Goal: Browse casually: Explore the website without a specific task or goal

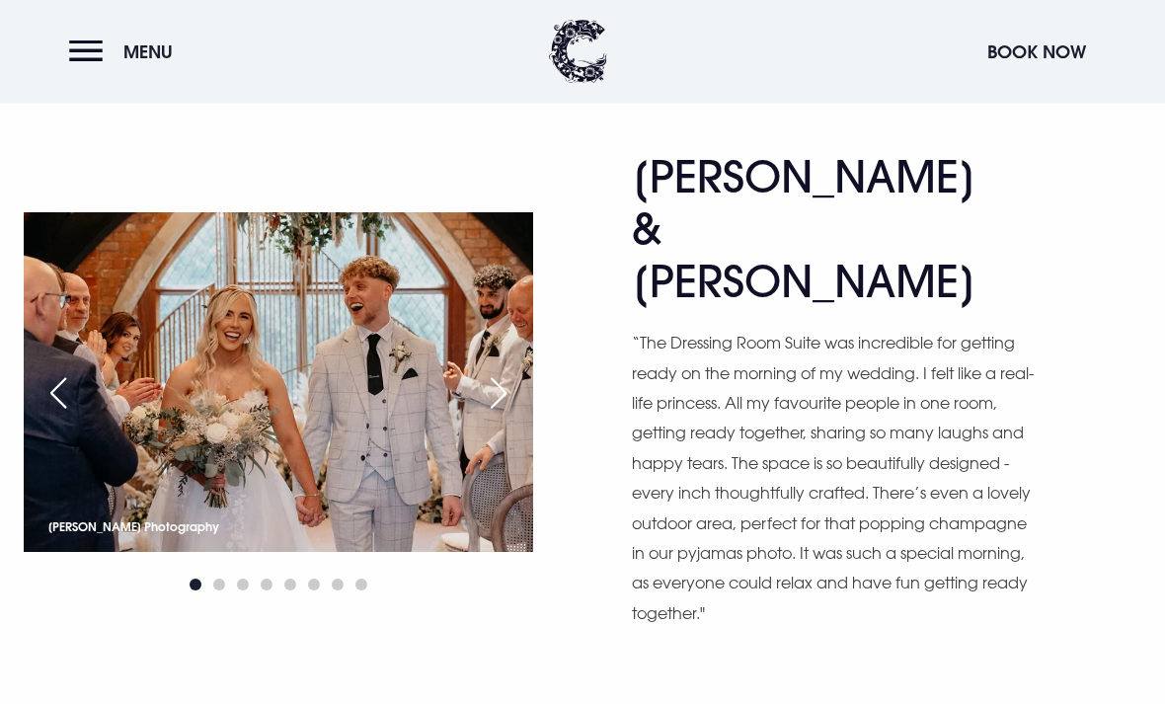
click at [509, 372] on div "Next slide" at bounding box center [498, 393] width 49 height 43
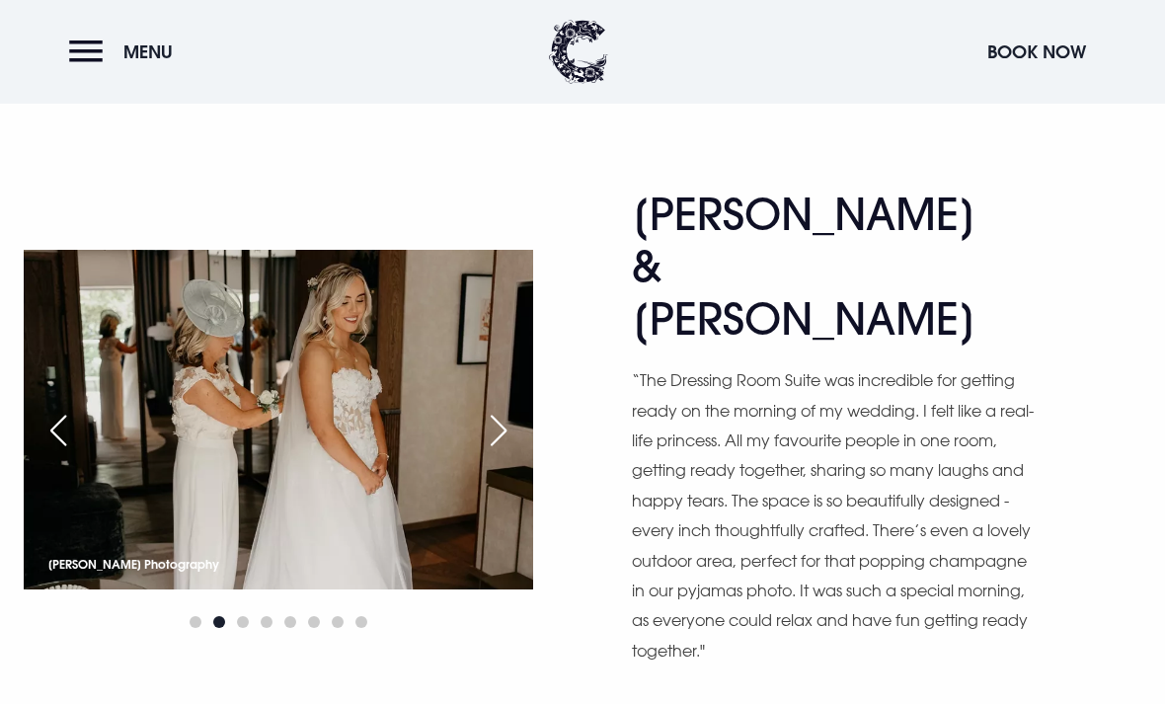
scroll to position [875, 0]
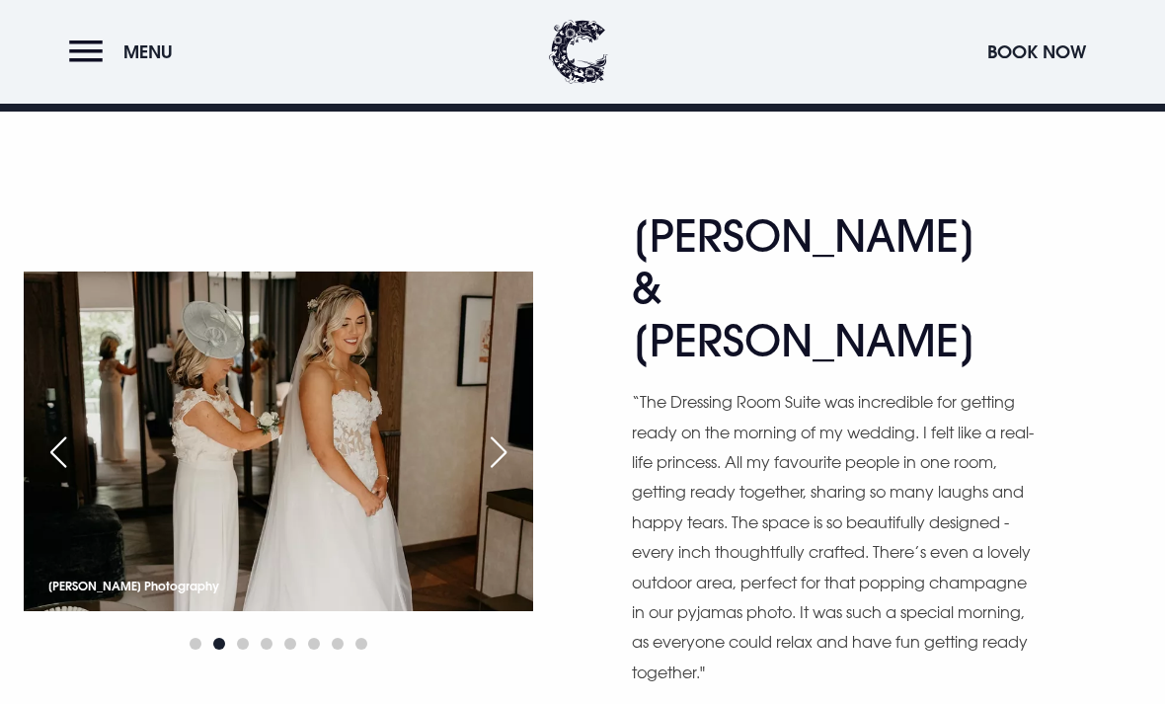
click at [528, 392] on img at bounding box center [278, 441] width 509 height 340
click at [515, 430] on div "Next slide" at bounding box center [498, 451] width 49 height 43
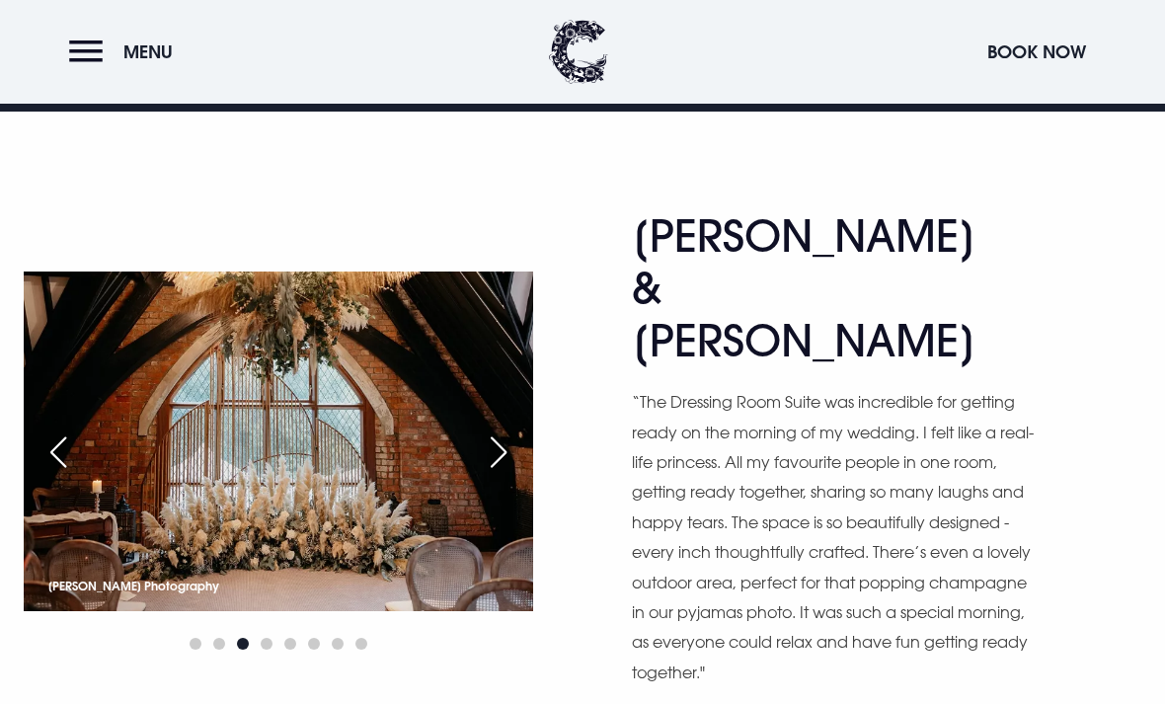
click at [515, 430] on div "Next slide" at bounding box center [498, 451] width 49 height 43
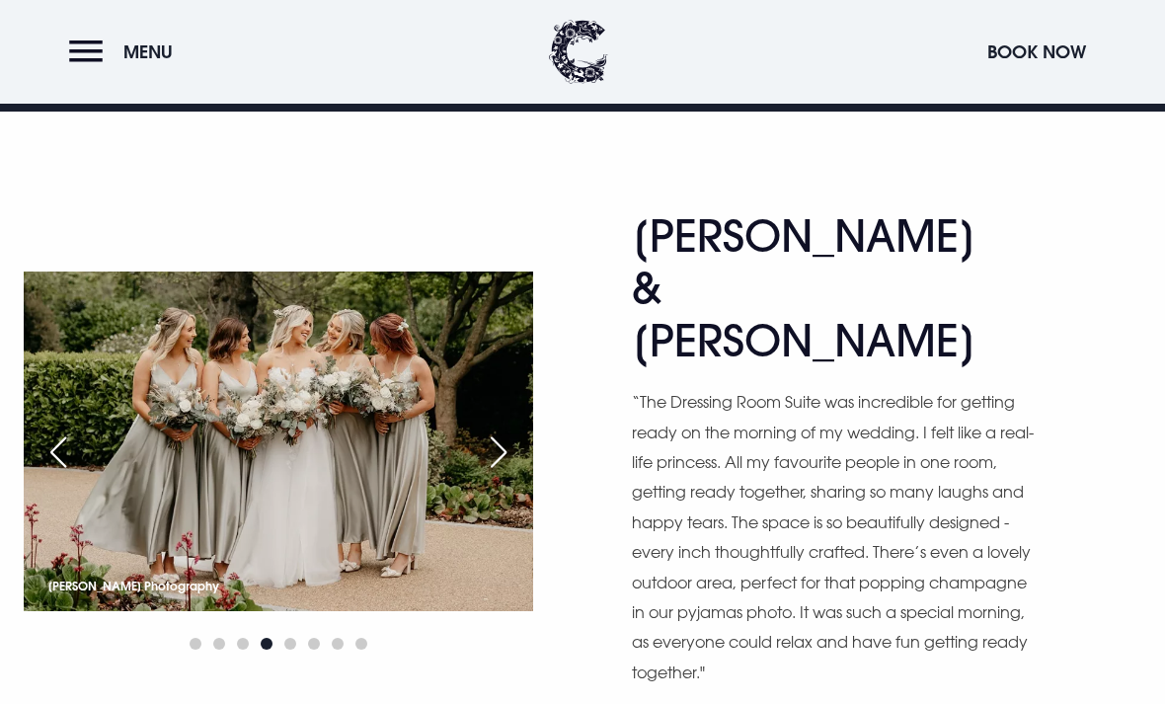
click at [510, 430] on div "Next slide" at bounding box center [498, 451] width 49 height 43
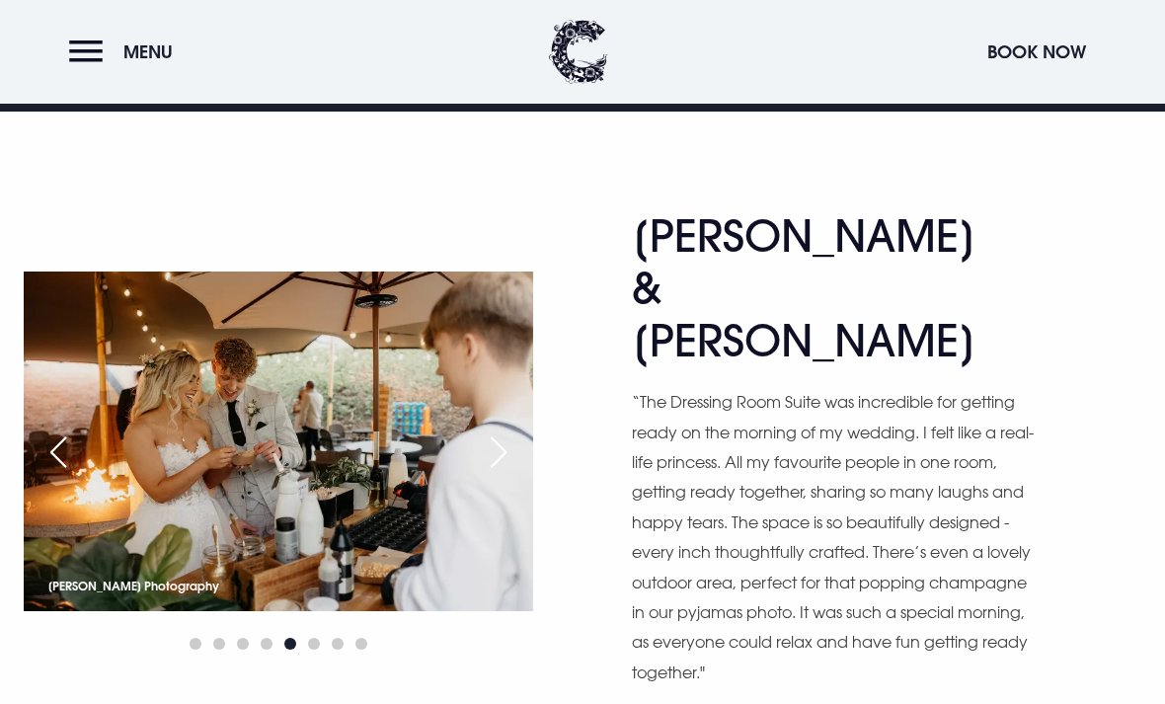
click at [513, 430] on div "Next slide" at bounding box center [498, 451] width 49 height 43
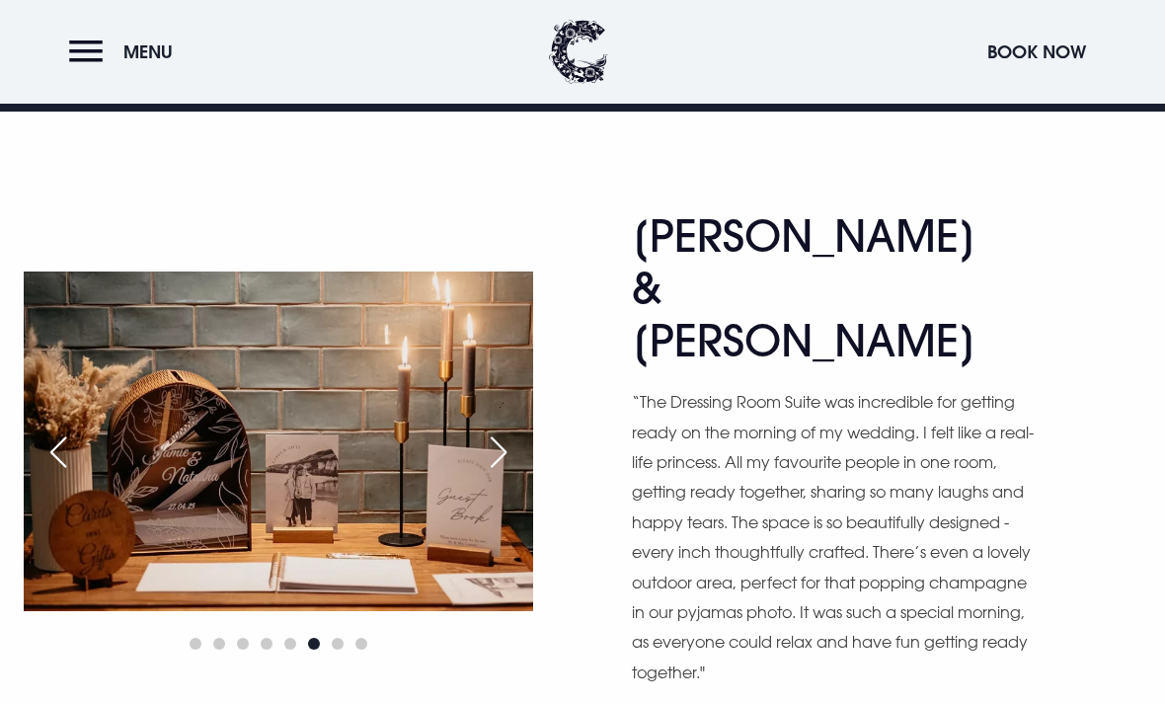
click at [511, 430] on div "Next slide" at bounding box center [498, 451] width 49 height 43
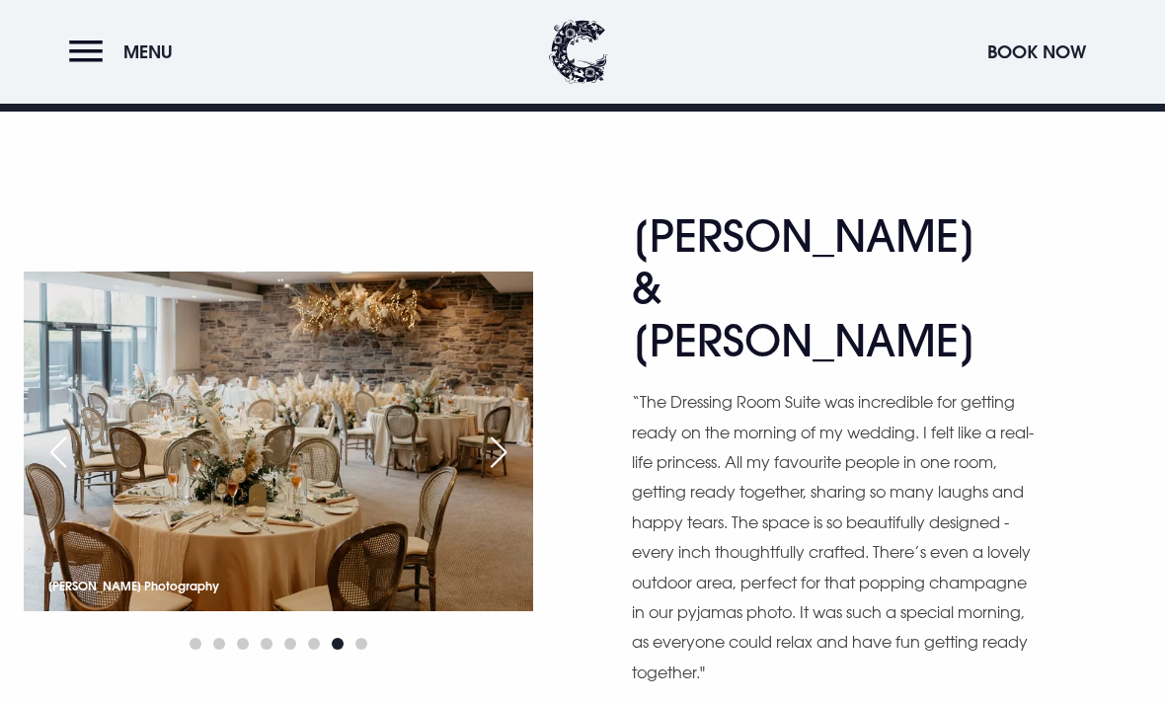
click at [68, 430] on div "Previous slide" at bounding box center [58, 451] width 49 height 43
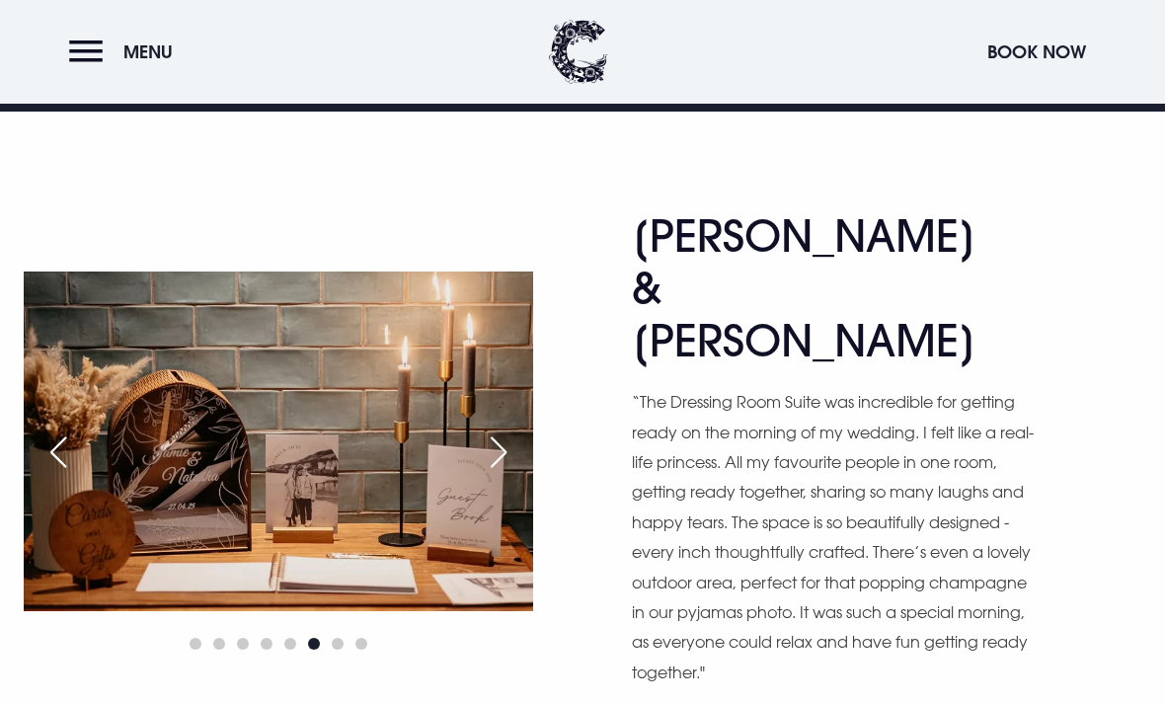
click at [83, 406] on img at bounding box center [278, 441] width 509 height 340
click at [68, 430] on div "Previous slide" at bounding box center [58, 451] width 49 height 43
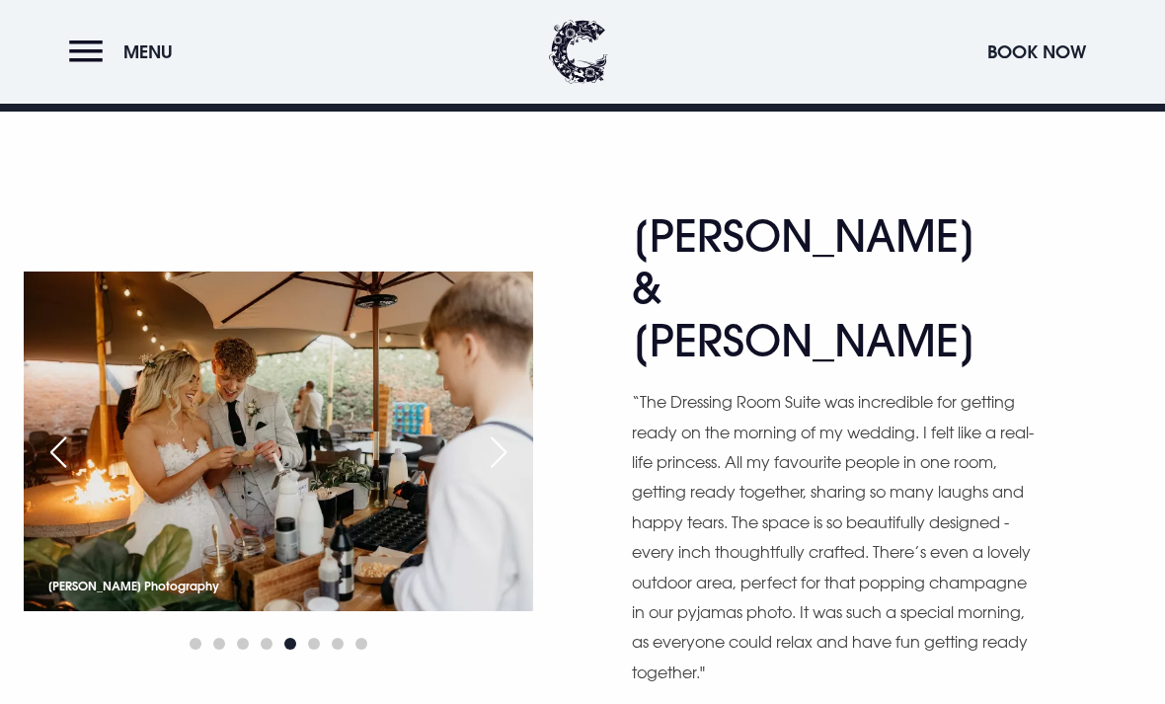
click at [522, 430] on div "Next slide" at bounding box center [498, 451] width 49 height 43
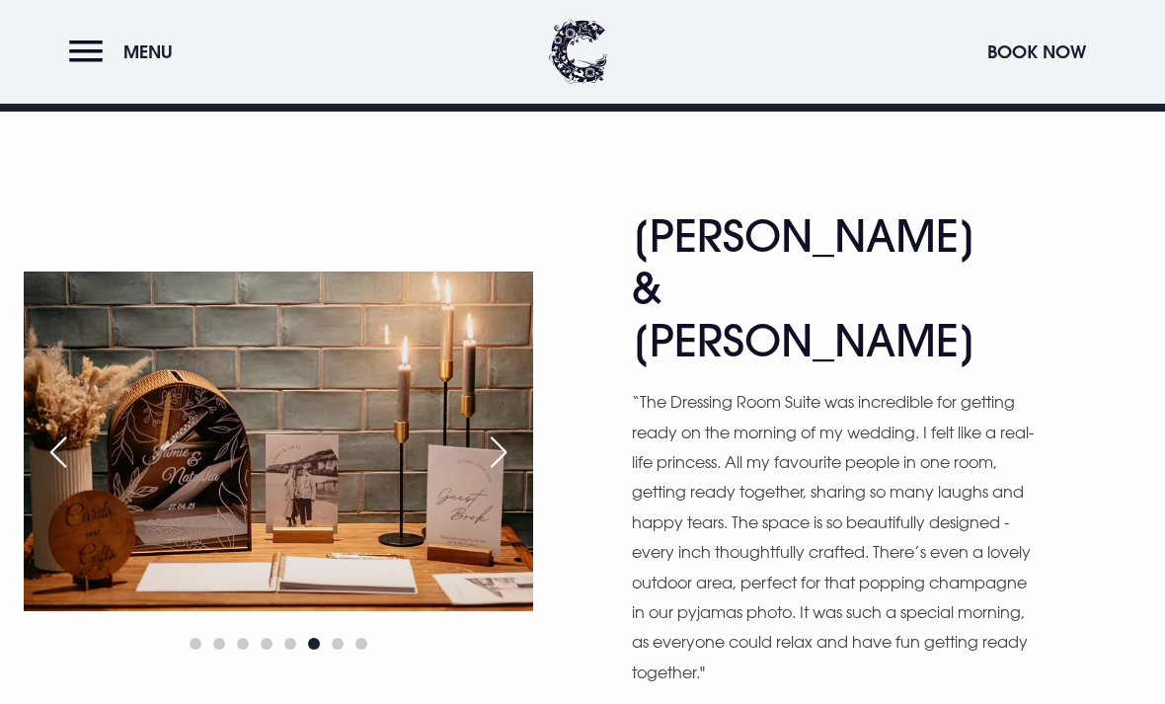
click at [517, 430] on div "Next slide" at bounding box center [498, 451] width 49 height 43
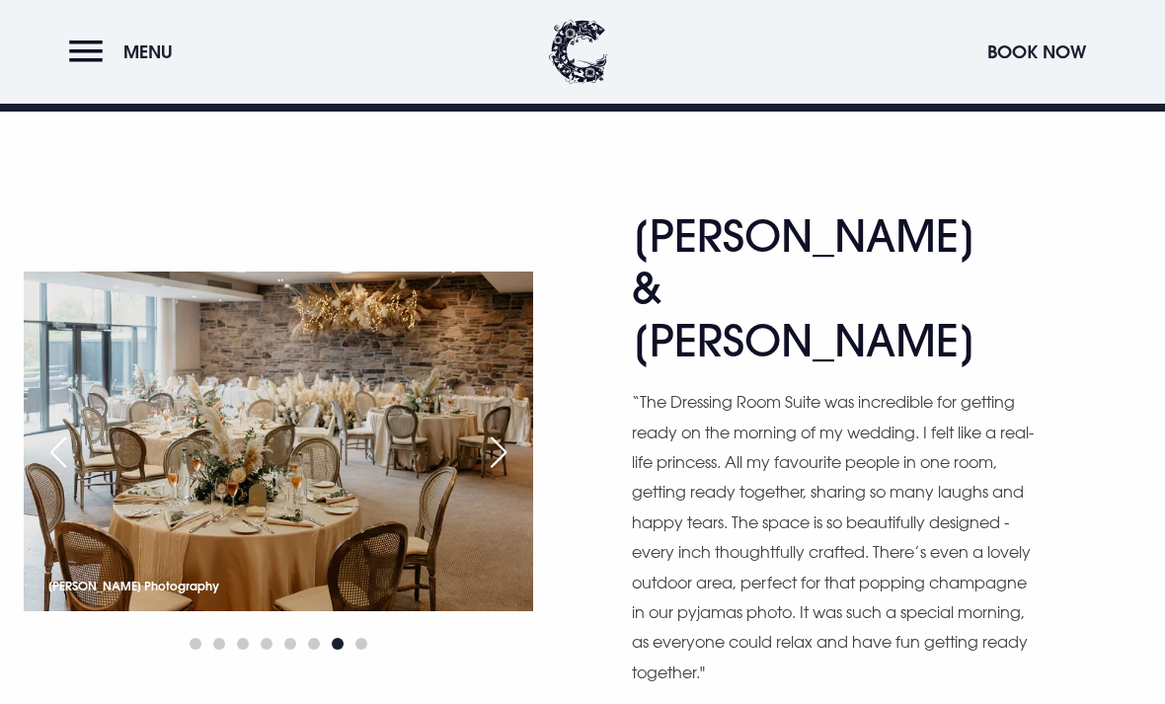
click at [511, 430] on div "Next slide" at bounding box center [498, 451] width 49 height 43
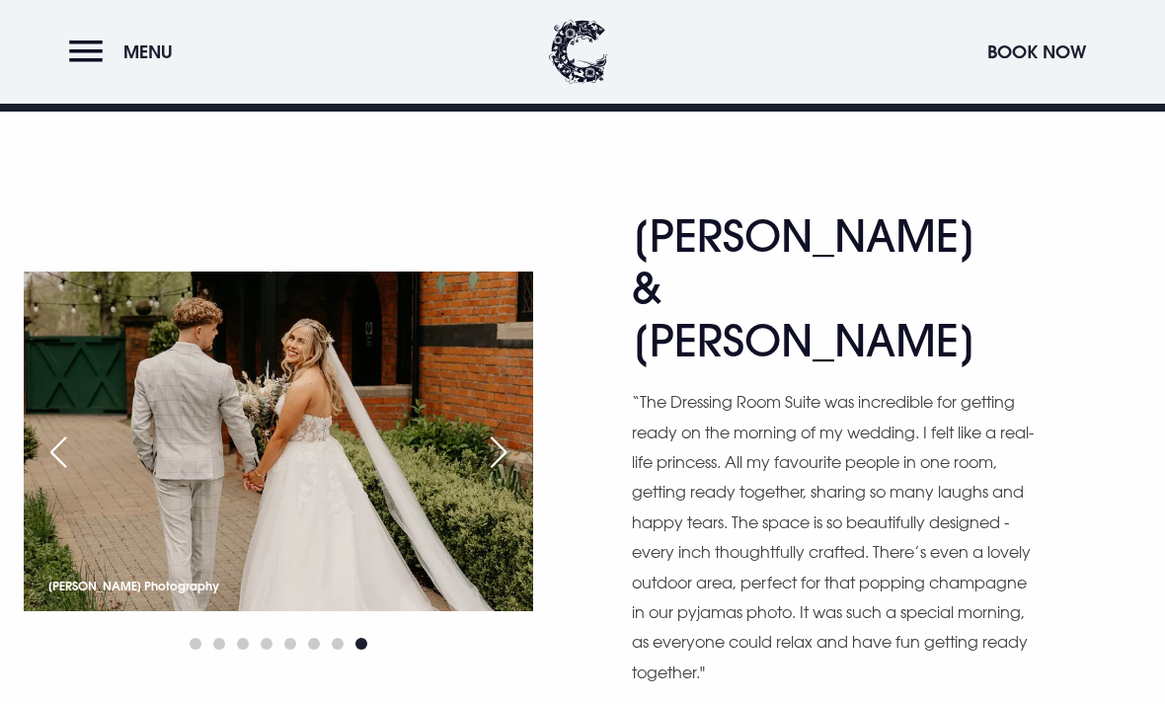
click at [83, 396] on img at bounding box center [278, 441] width 509 height 340
click at [63, 430] on div "Previous slide" at bounding box center [58, 451] width 49 height 43
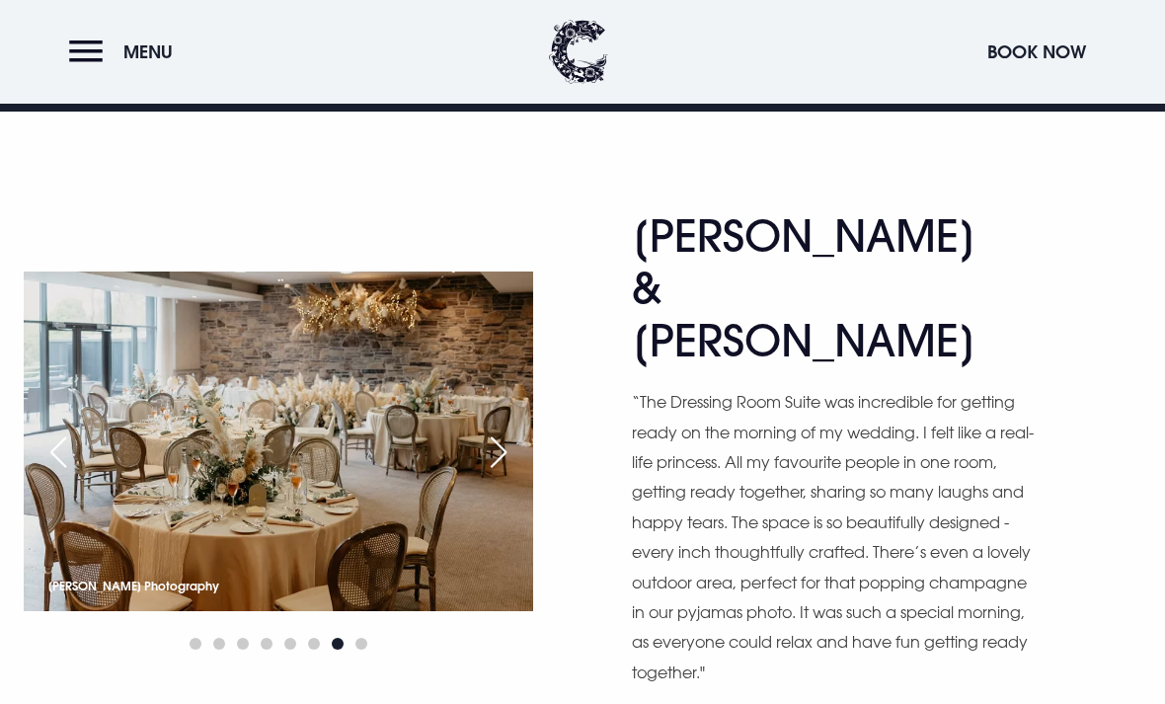
click at [522, 430] on div "Next slide" at bounding box center [498, 451] width 49 height 43
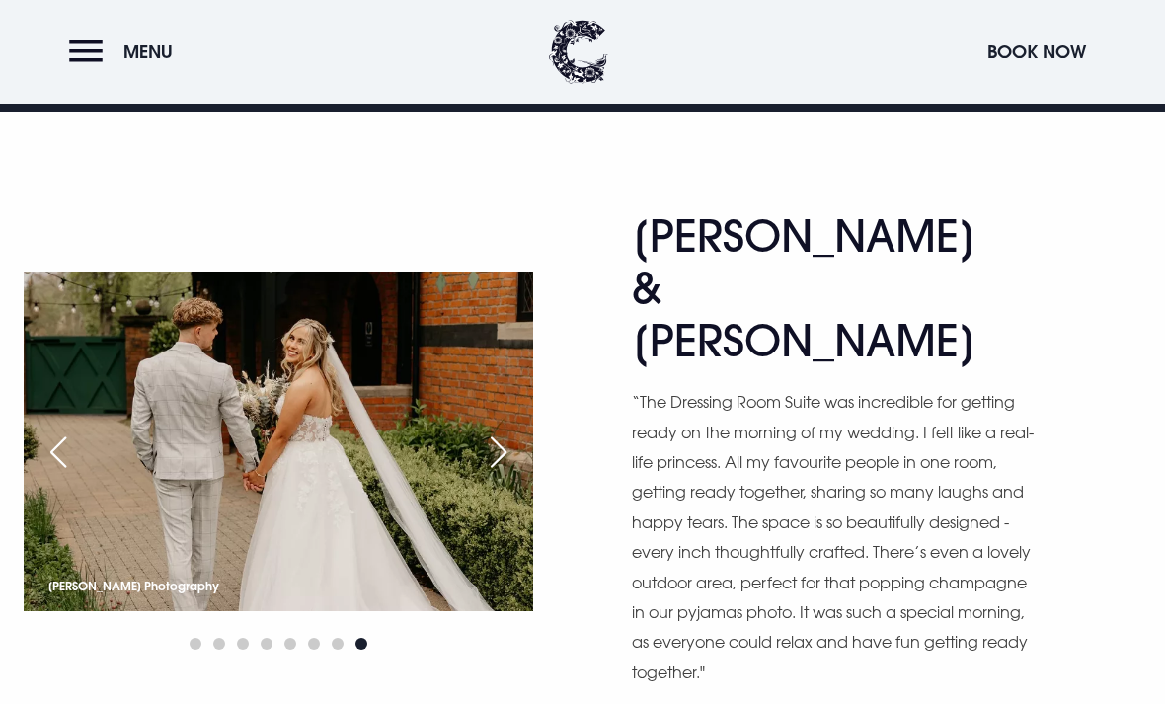
click at [502, 430] on div "Next slide" at bounding box center [498, 451] width 49 height 43
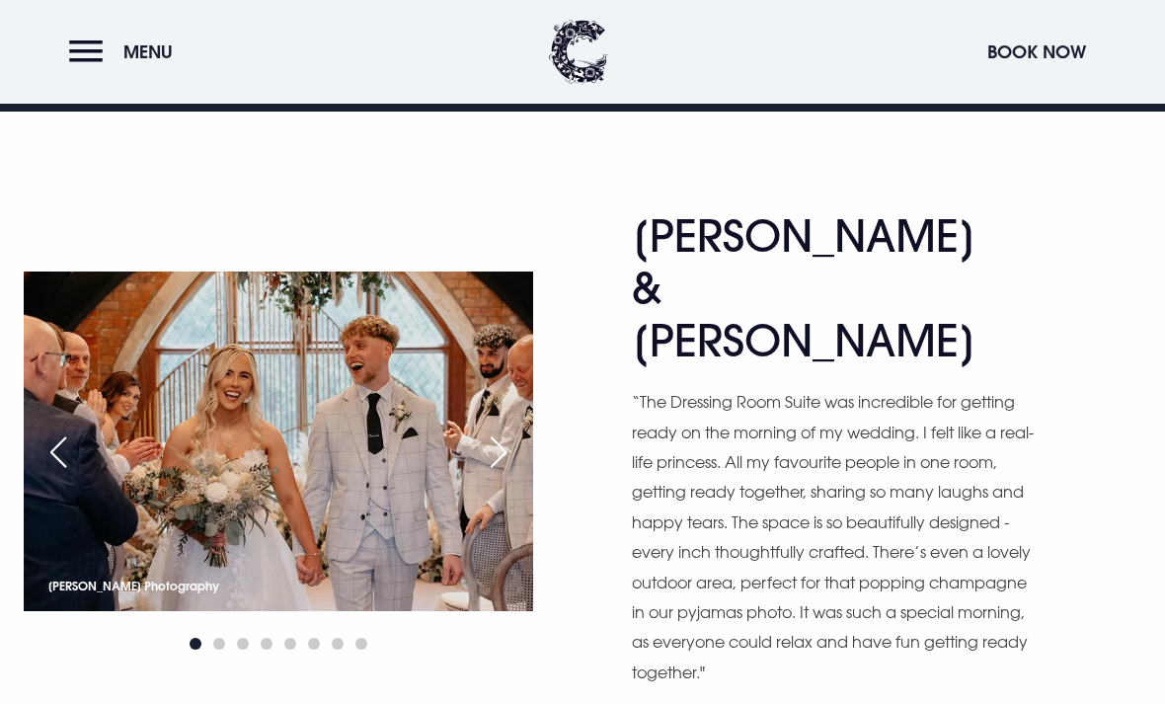
click at [507, 430] on div "Next slide" at bounding box center [498, 451] width 49 height 43
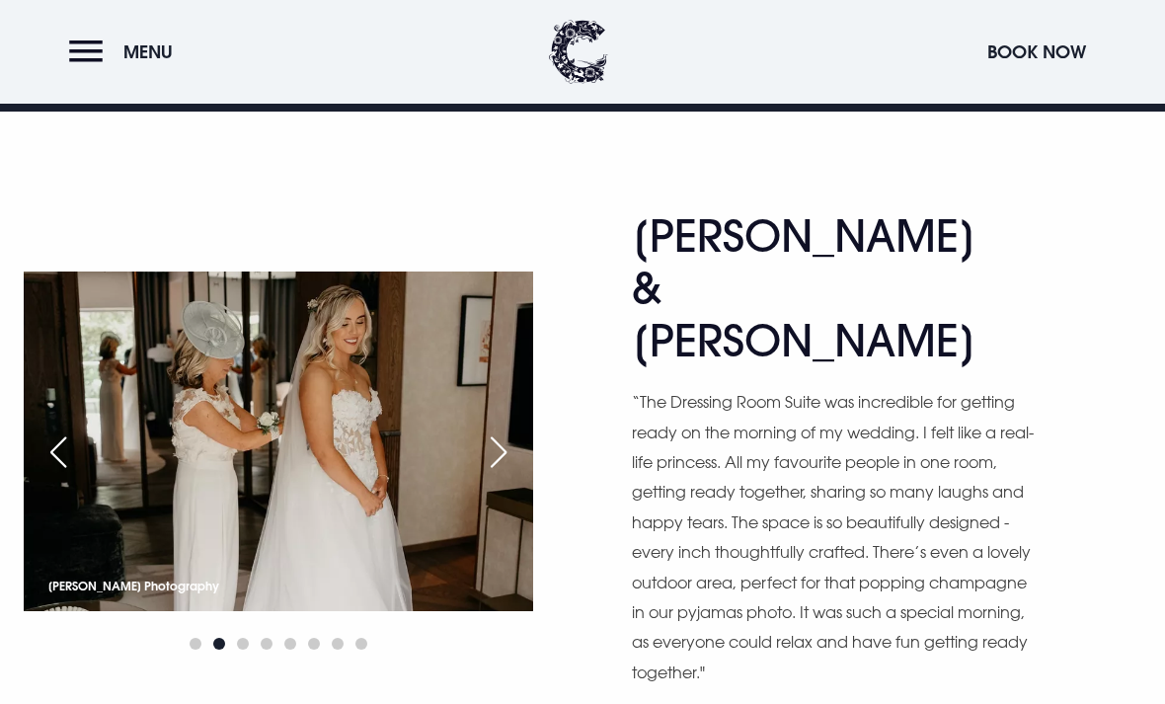
click at [509, 430] on div "Next slide" at bounding box center [498, 451] width 49 height 43
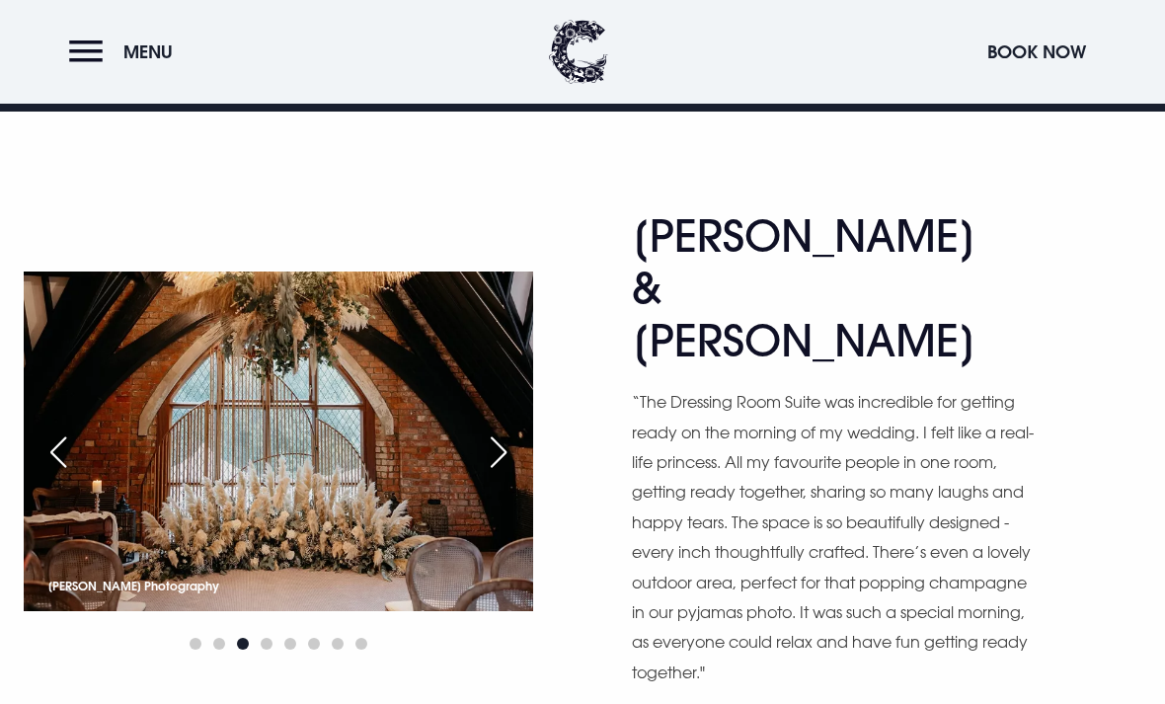
click at [55, 430] on div "Previous slide" at bounding box center [58, 451] width 49 height 43
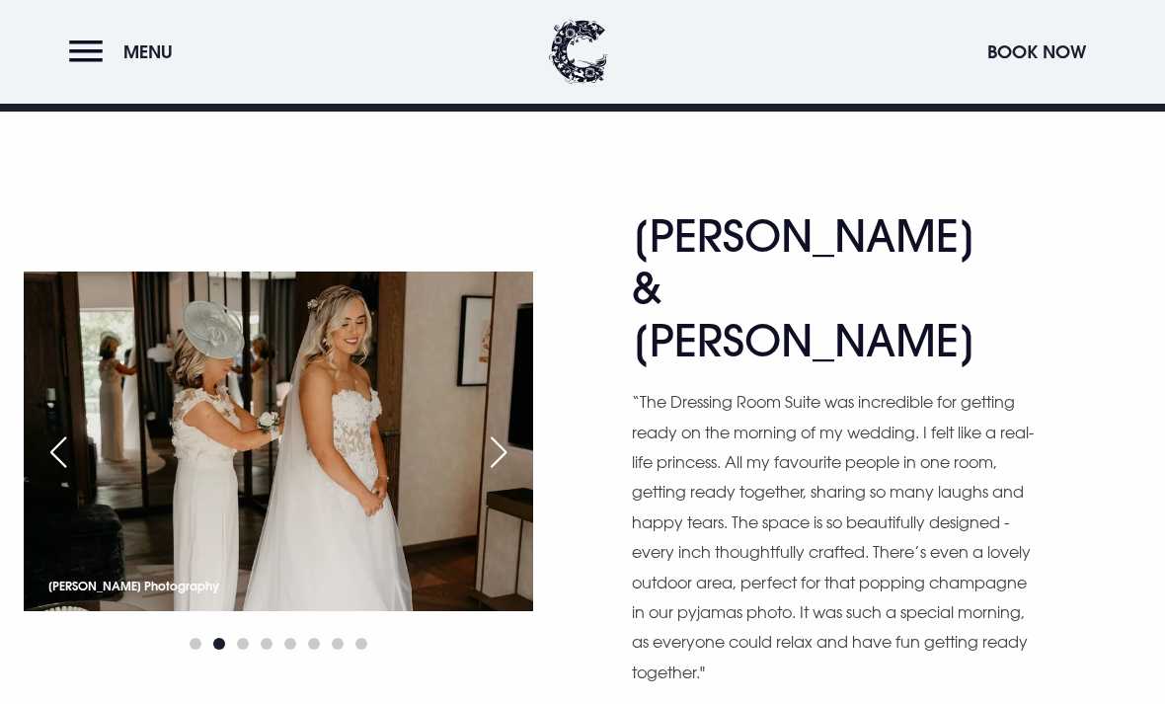
click at [77, 430] on div "Previous slide" at bounding box center [58, 451] width 49 height 43
click at [92, 375] on img at bounding box center [278, 441] width 509 height 340
click at [73, 430] on div "Previous slide" at bounding box center [58, 451] width 49 height 43
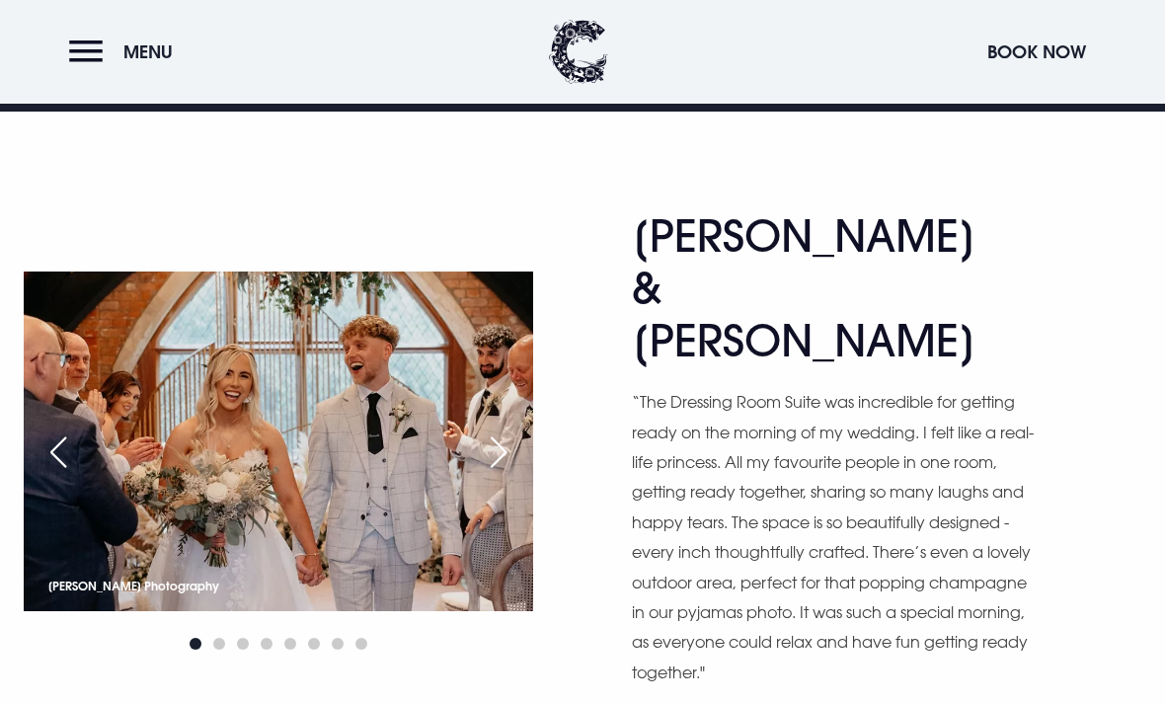
click at [508, 430] on div "Next slide" at bounding box center [498, 451] width 49 height 43
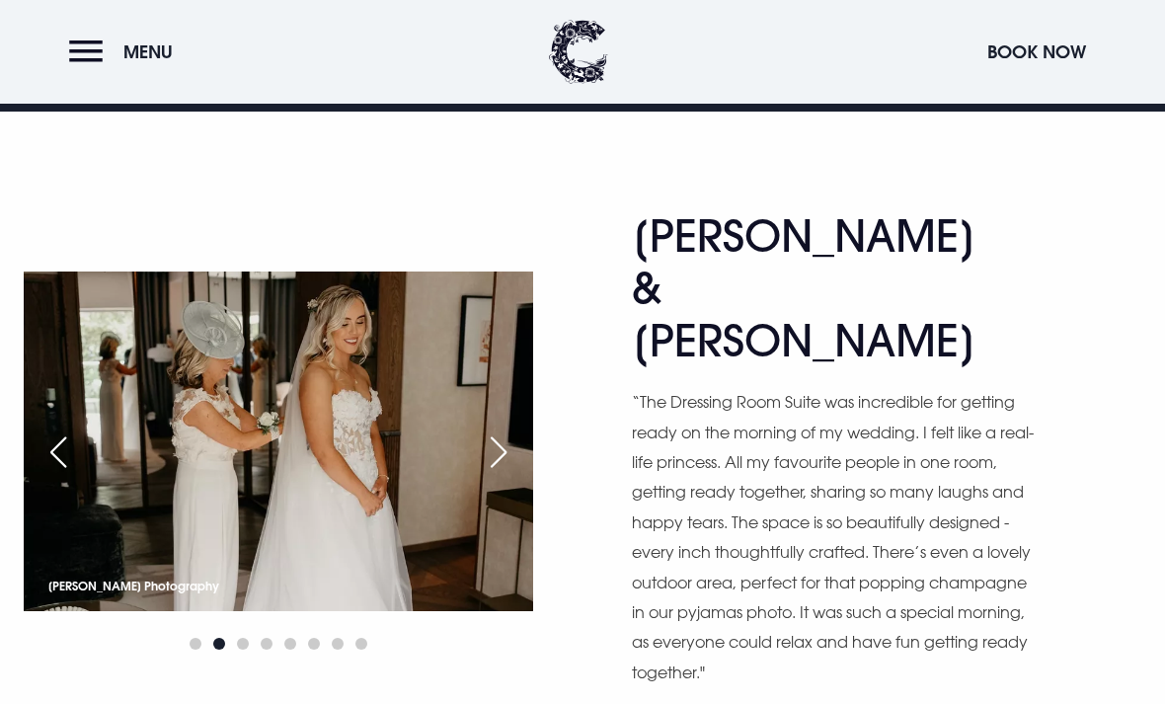
click at [510, 430] on div "Next slide" at bounding box center [498, 451] width 49 height 43
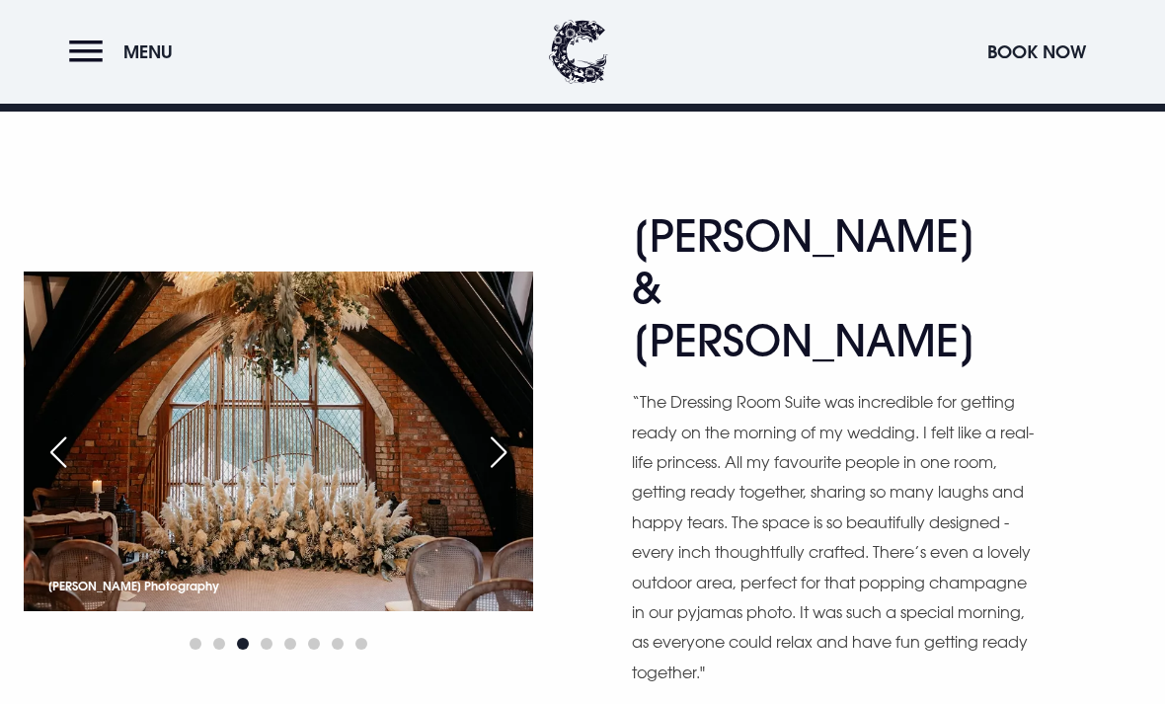
click at [510, 430] on div "Next slide" at bounding box center [498, 451] width 49 height 43
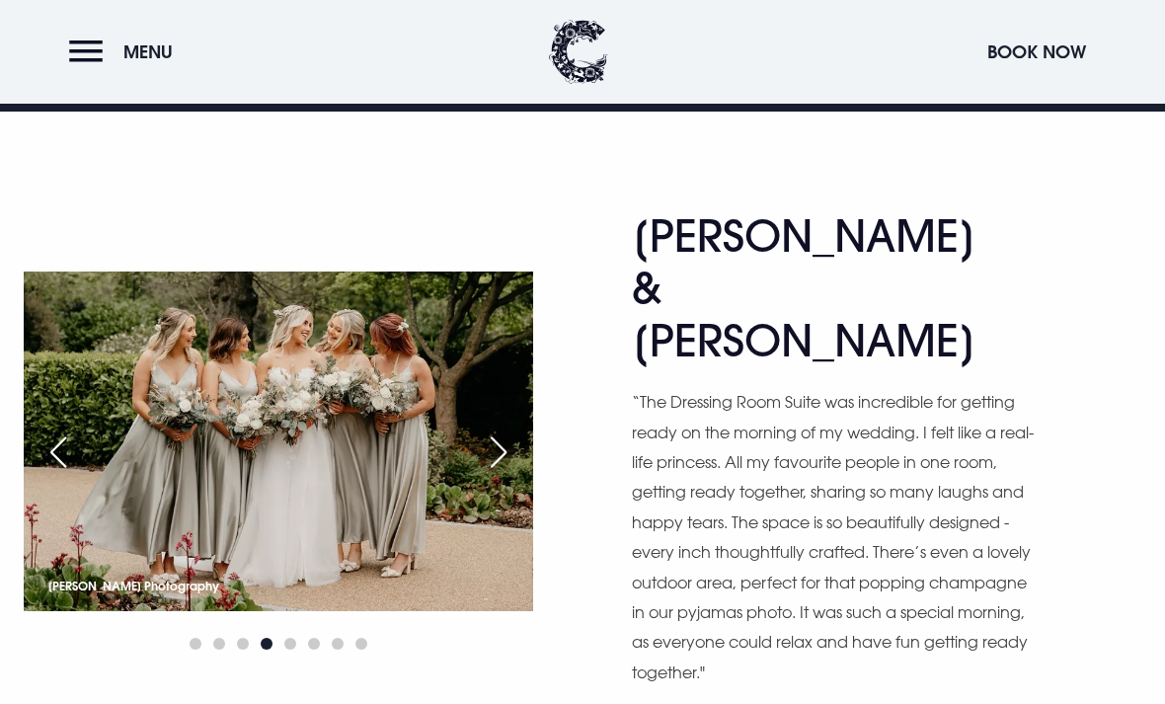
click at [504, 430] on div "Next slide" at bounding box center [498, 451] width 49 height 43
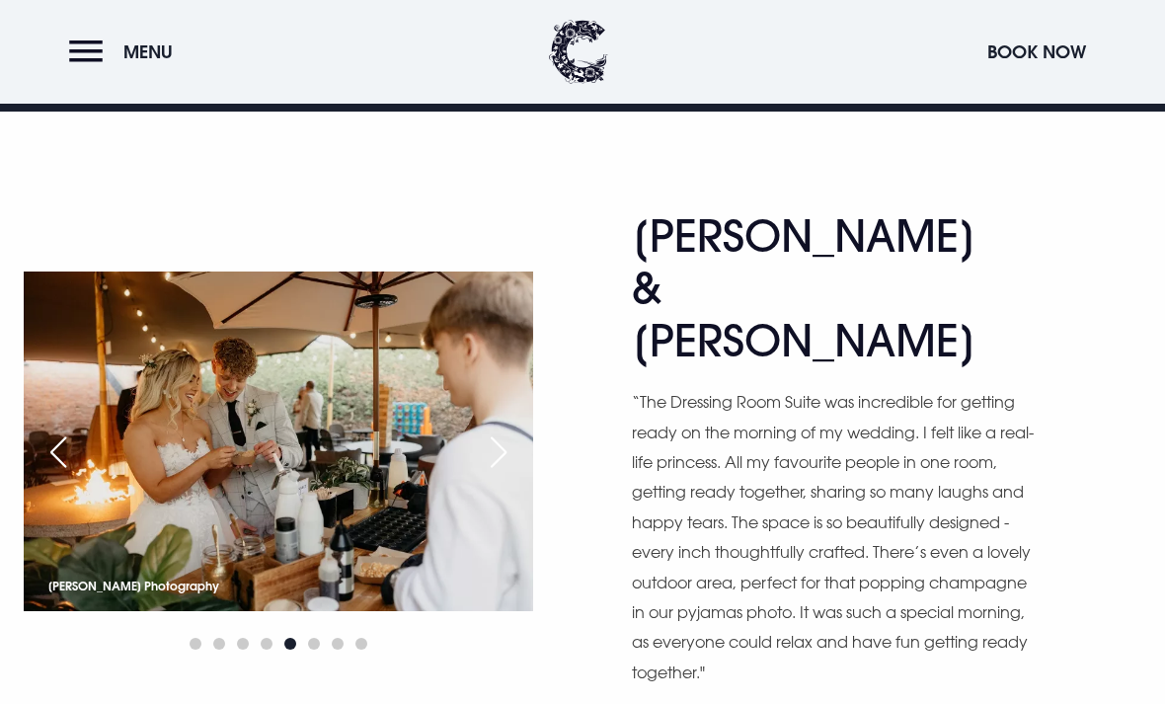
click at [503, 430] on div "Next slide" at bounding box center [498, 451] width 49 height 43
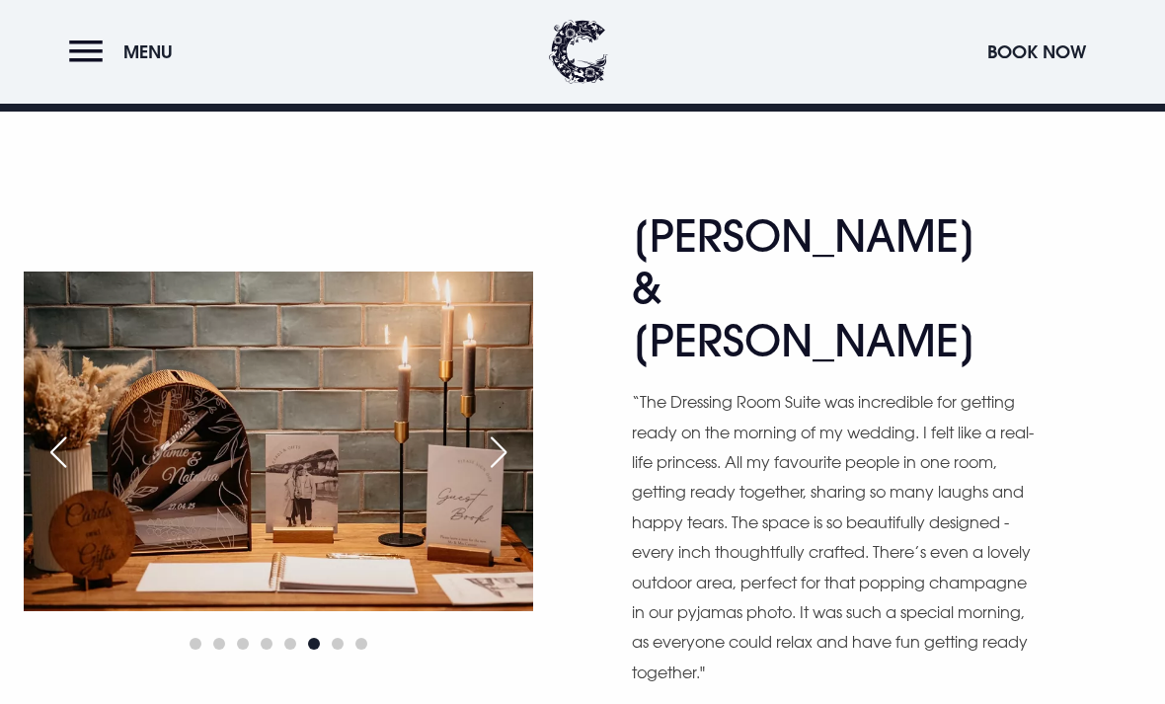
click at [505, 430] on div "Next slide" at bounding box center [498, 451] width 49 height 43
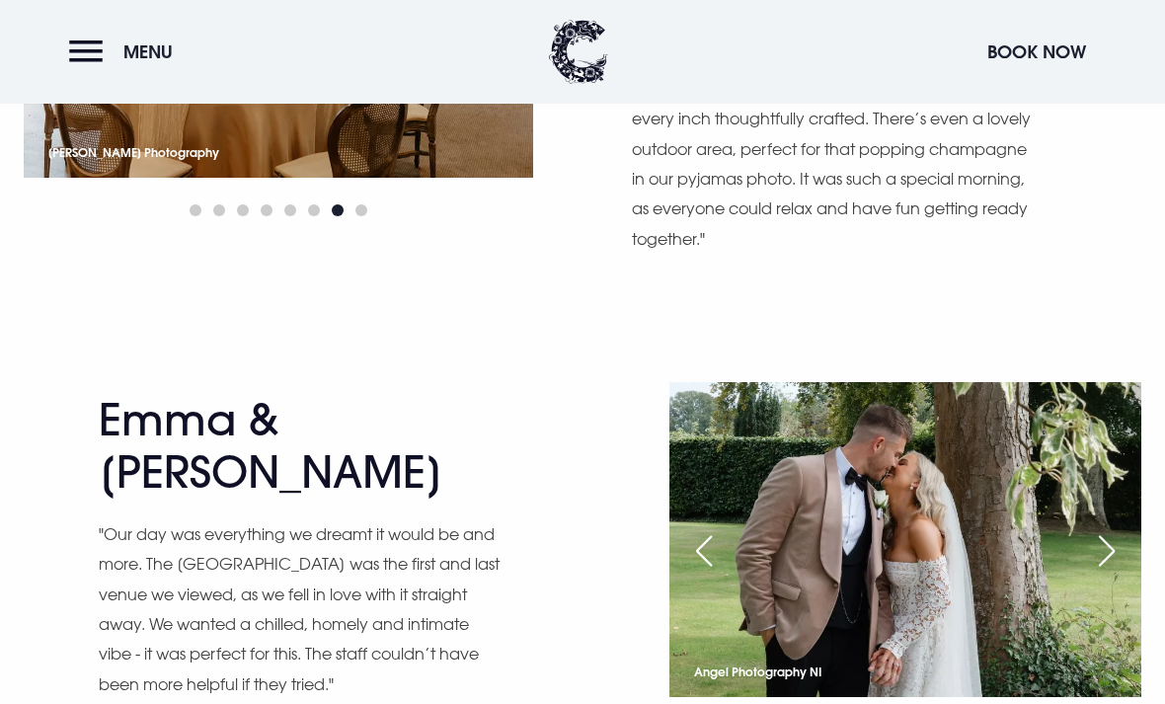
scroll to position [1313, 0]
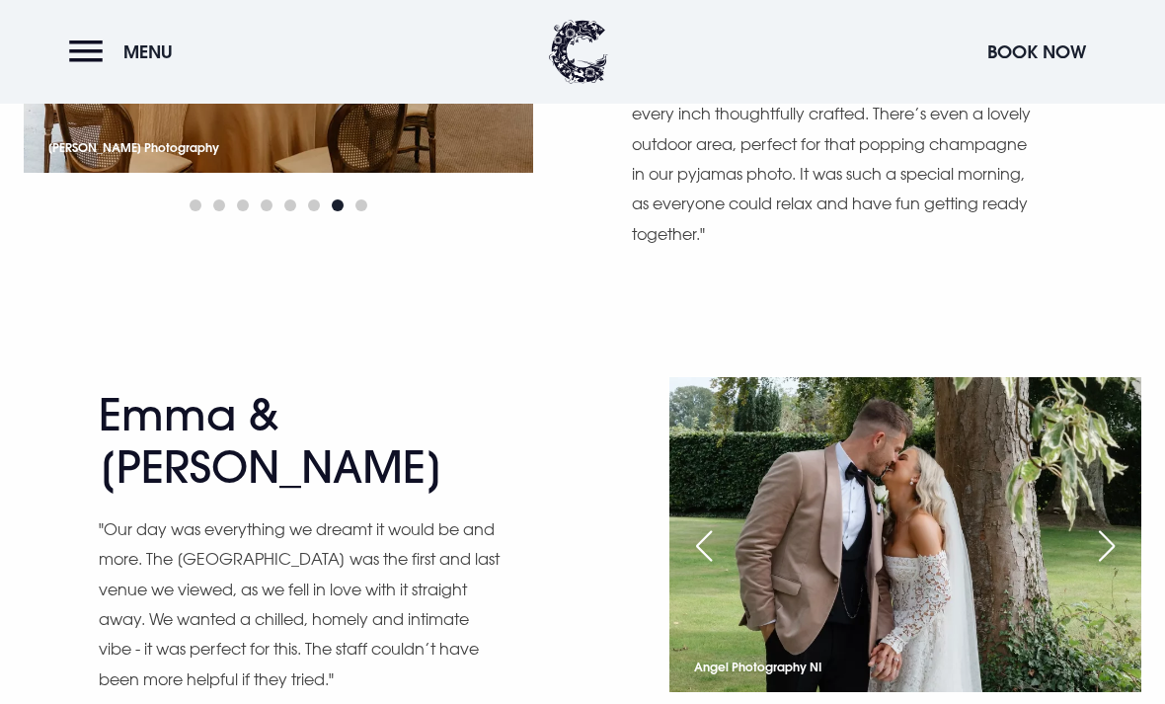
click at [1099, 524] on div "Next slide" at bounding box center [1106, 545] width 49 height 43
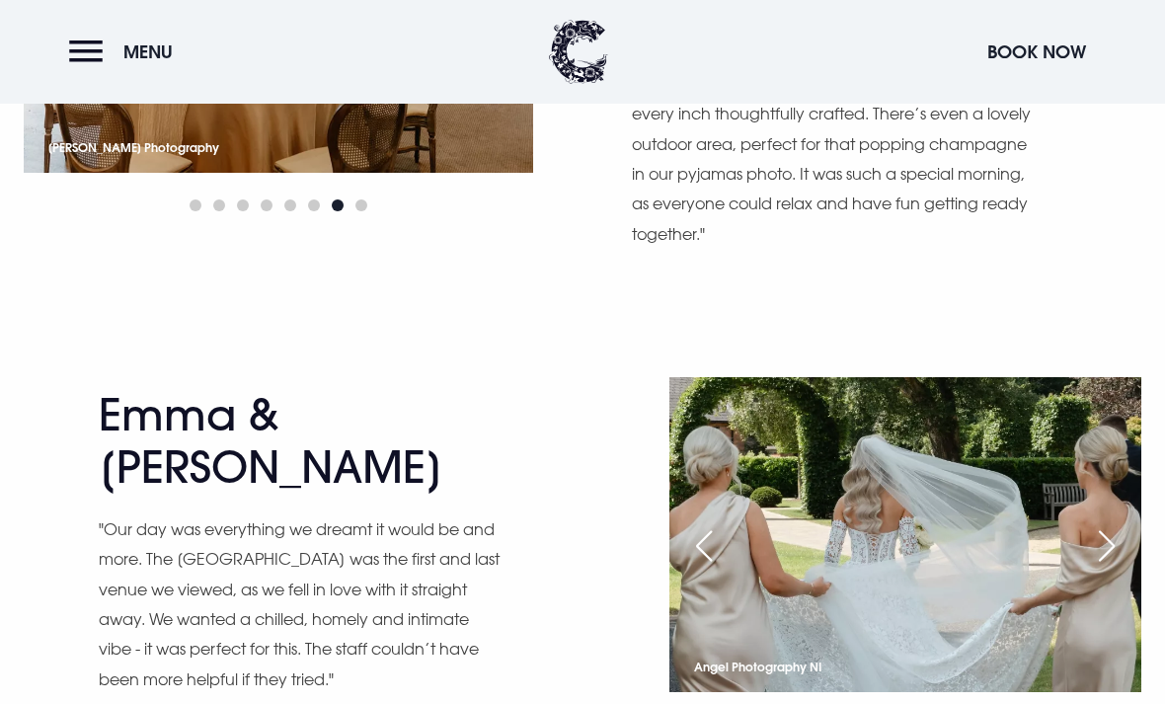
click at [1083, 524] on div "Next slide" at bounding box center [1106, 545] width 49 height 43
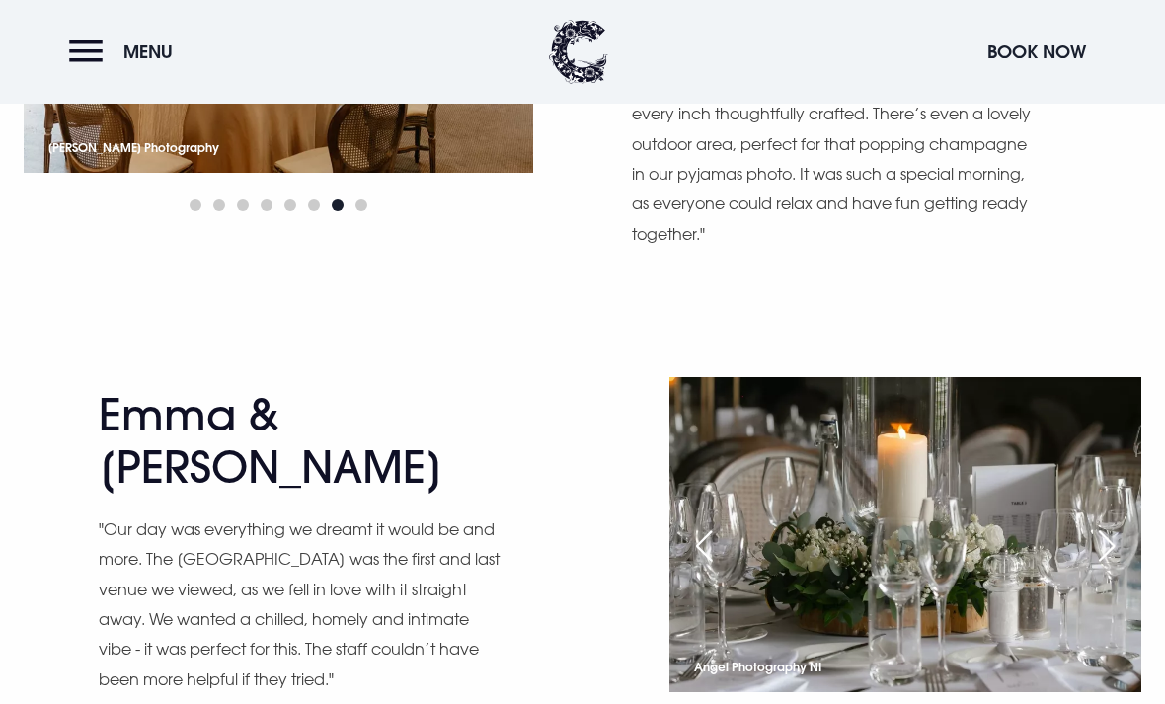
click at [683, 470] on img at bounding box center [905, 534] width 472 height 314
click at [1107, 524] on div "Next slide" at bounding box center [1106, 545] width 49 height 43
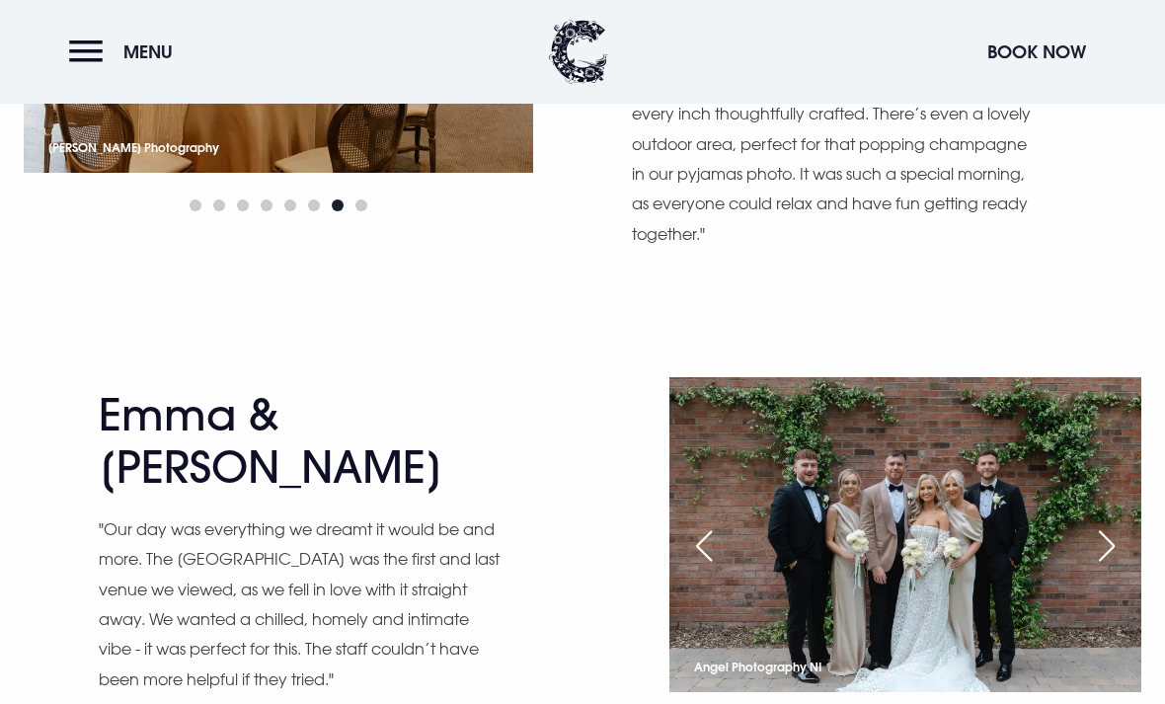
click at [1098, 524] on div "Next slide" at bounding box center [1106, 545] width 49 height 43
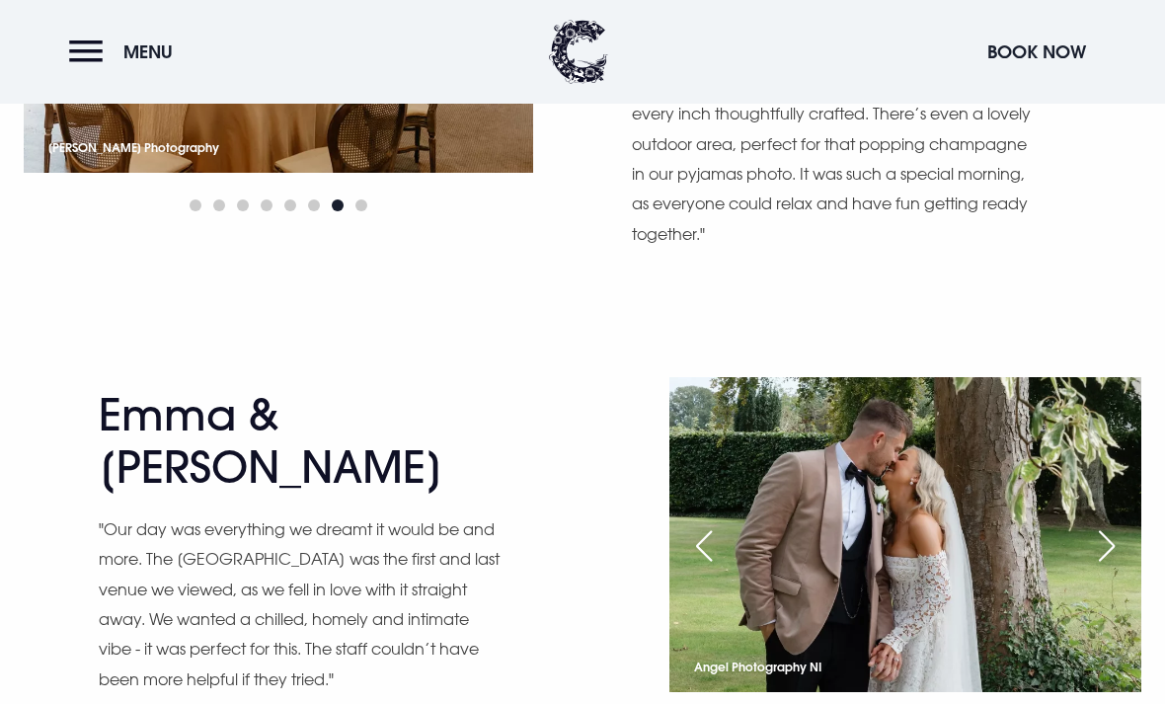
click at [1098, 524] on div "Next slide" at bounding box center [1106, 545] width 49 height 43
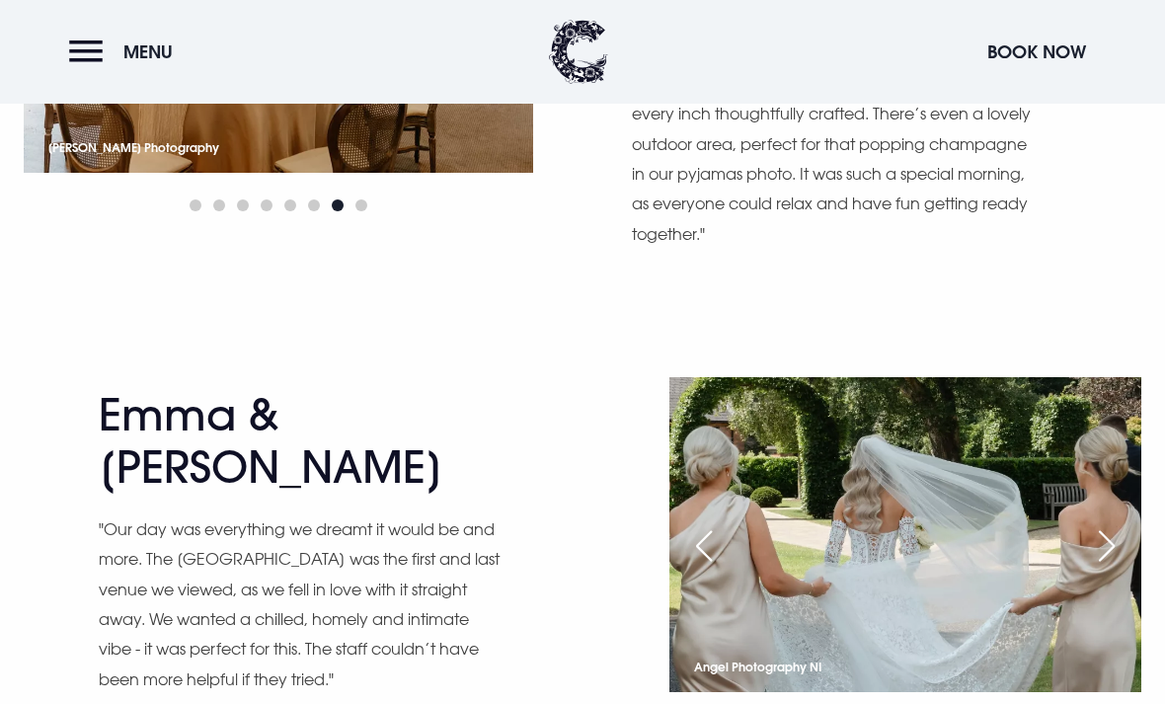
click at [701, 524] on div "Previous slide" at bounding box center [703, 545] width 49 height 43
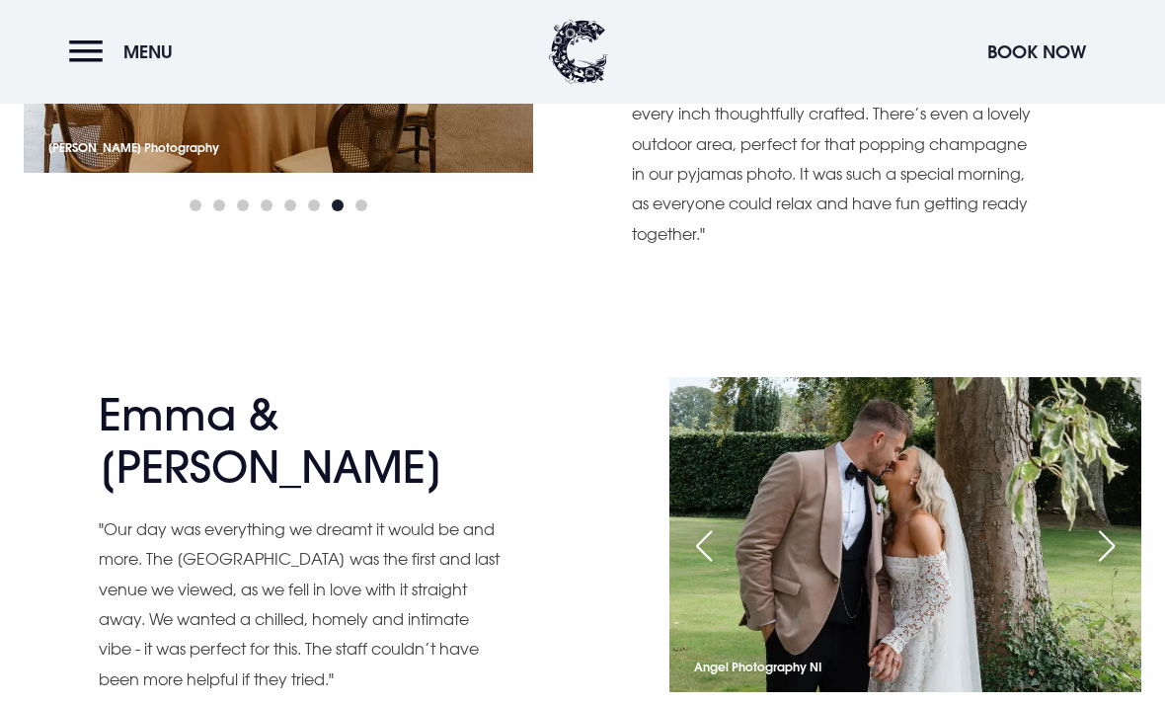
click at [712, 524] on div "Previous slide" at bounding box center [703, 545] width 49 height 43
click at [718, 524] on div "Previous slide" at bounding box center [703, 545] width 49 height 43
click at [716, 524] on div "Previous slide" at bounding box center [703, 545] width 49 height 43
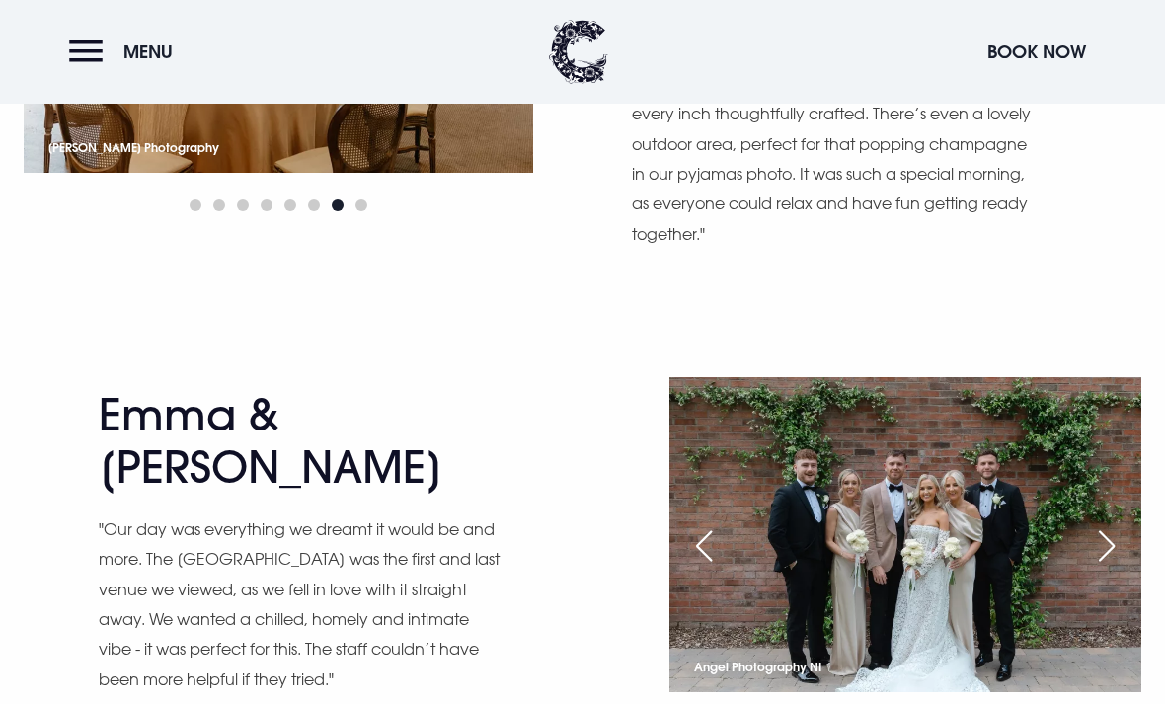
click at [693, 524] on div "Previous slide" at bounding box center [703, 545] width 49 height 43
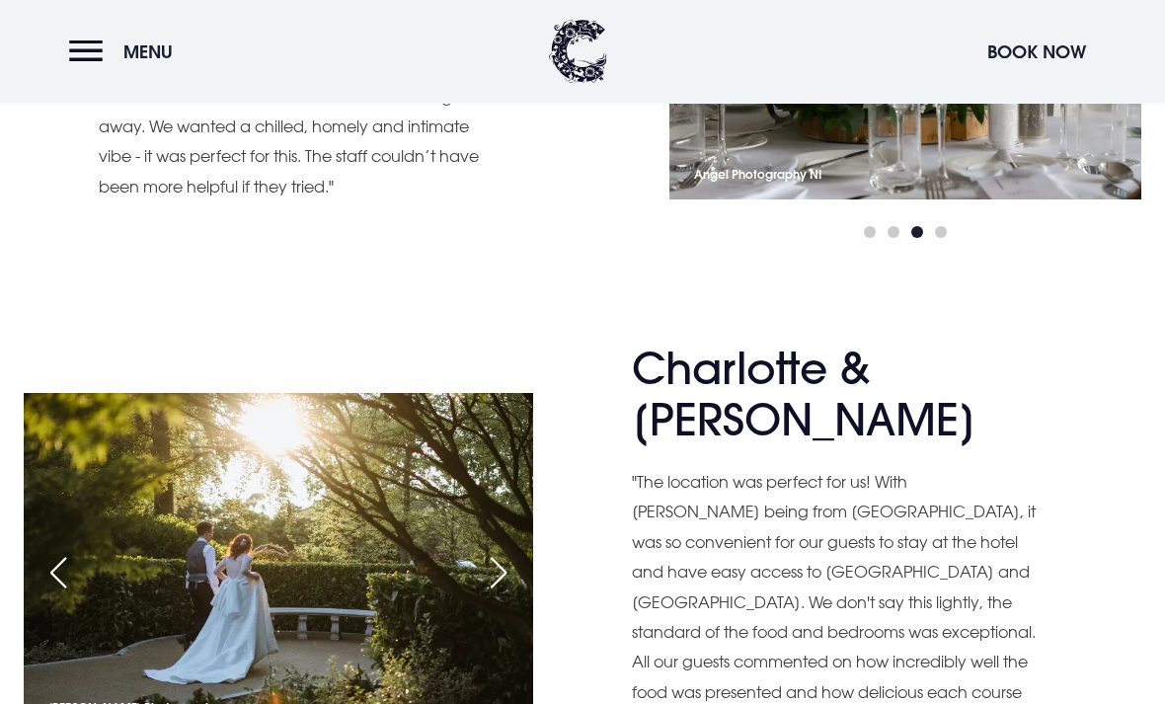
click at [503, 552] on div "Next slide" at bounding box center [498, 573] width 49 height 43
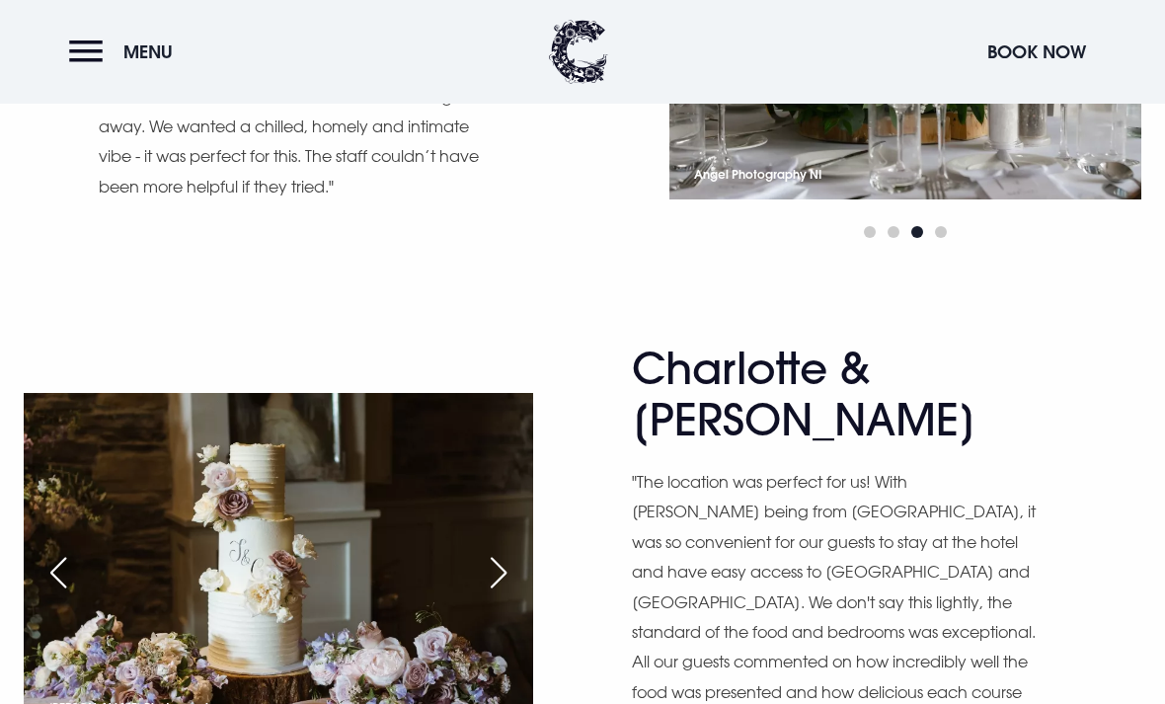
click at [515, 551] on div "Next slide" at bounding box center [498, 572] width 49 height 43
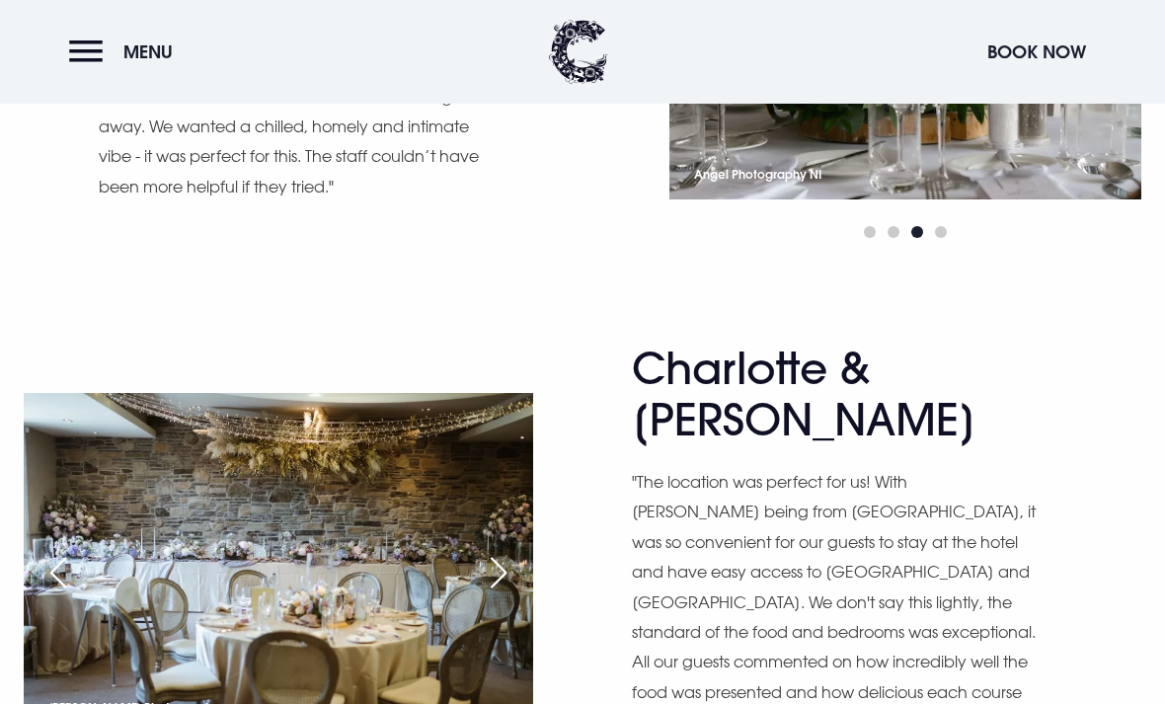
click at [495, 551] on div "Next slide" at bounding box center [498, 572] width 49 height 43
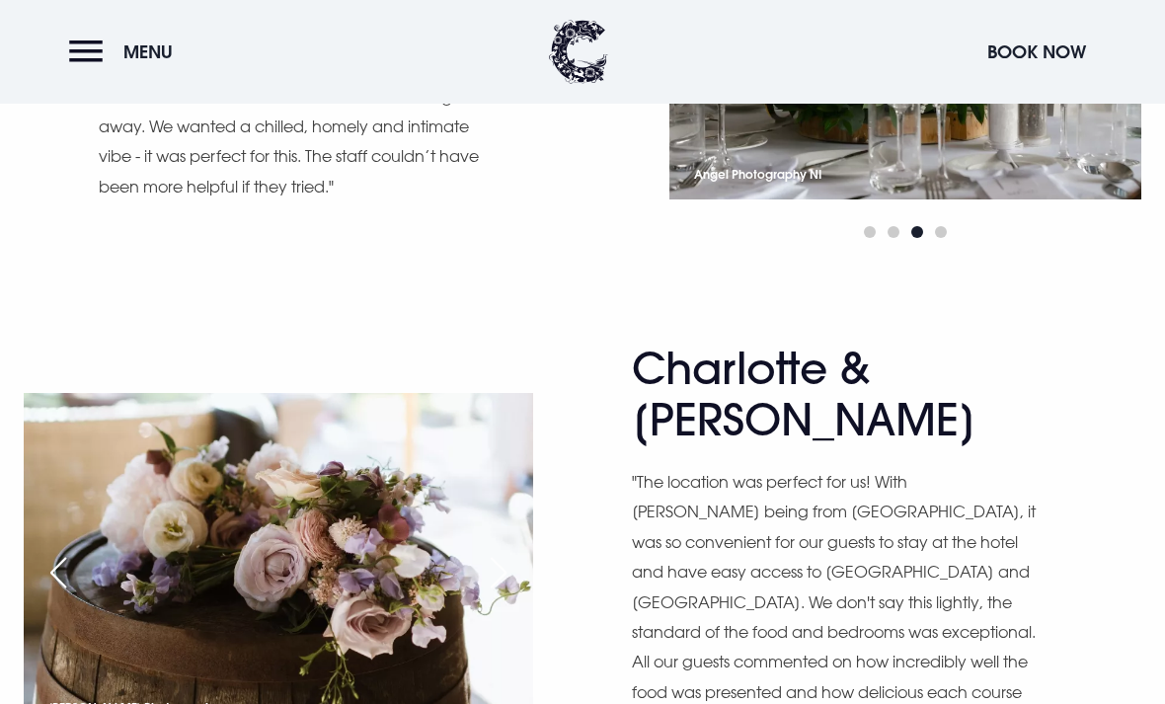
click at [493, 551] on div "Next slide" at bounding box center [498, 572] width 49 height 43
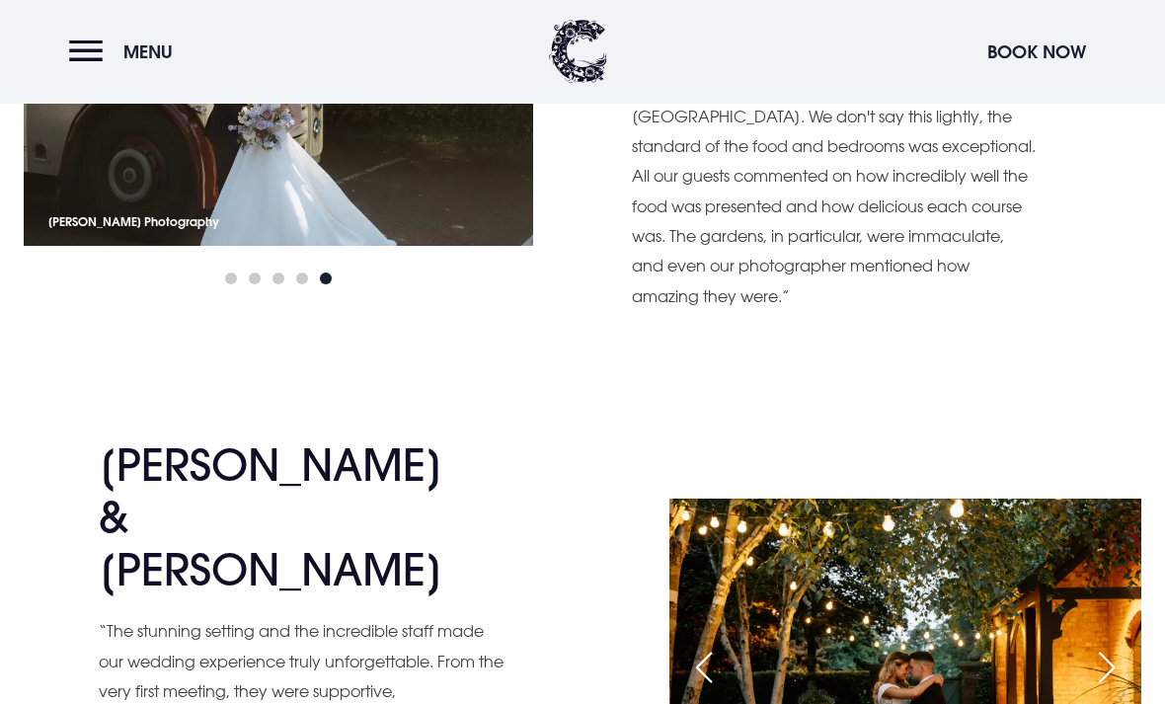
scroll to position [2336, 0]
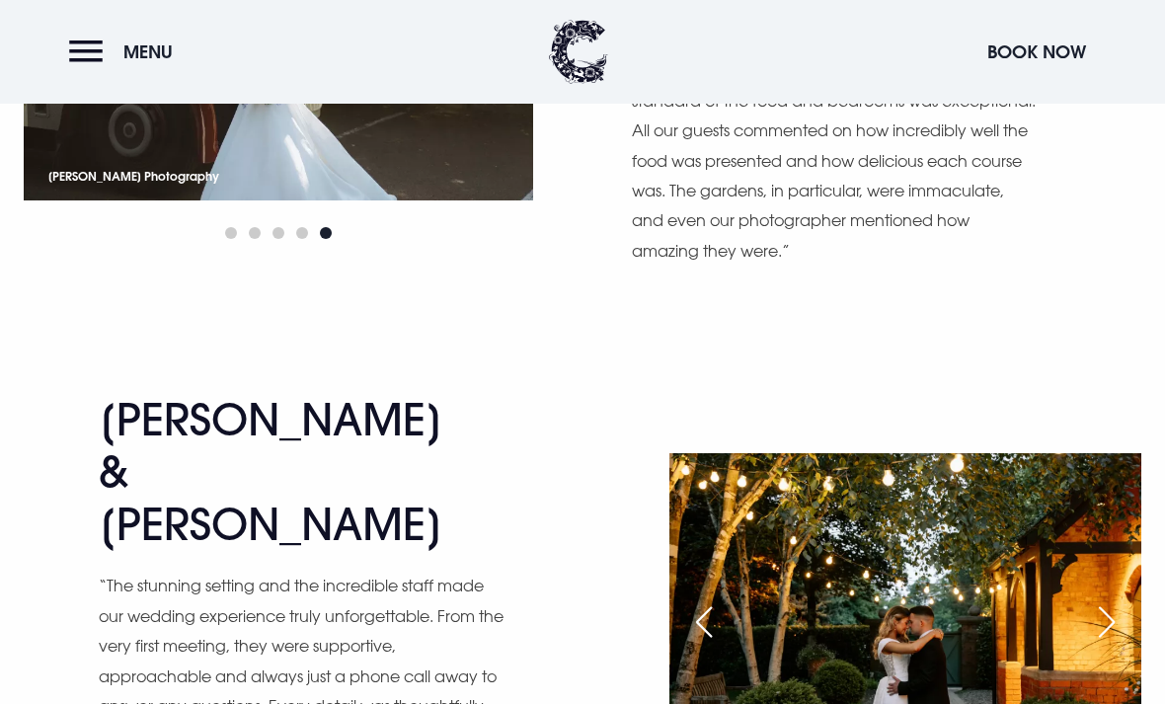
click at [1104, 600] on div "Next slide" at bounding box center [1106, 621] width 49 height 43
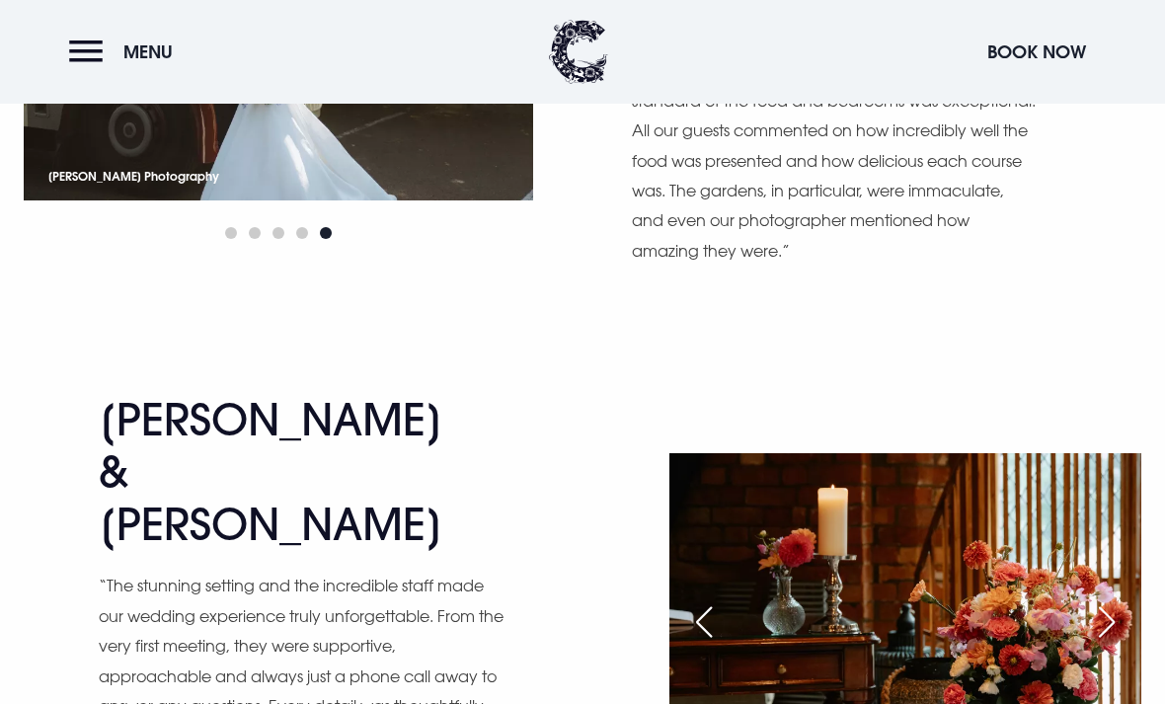
click at [1104, 600] on div "Next slide" at bounding box center [1106, 621] width 49 height 43
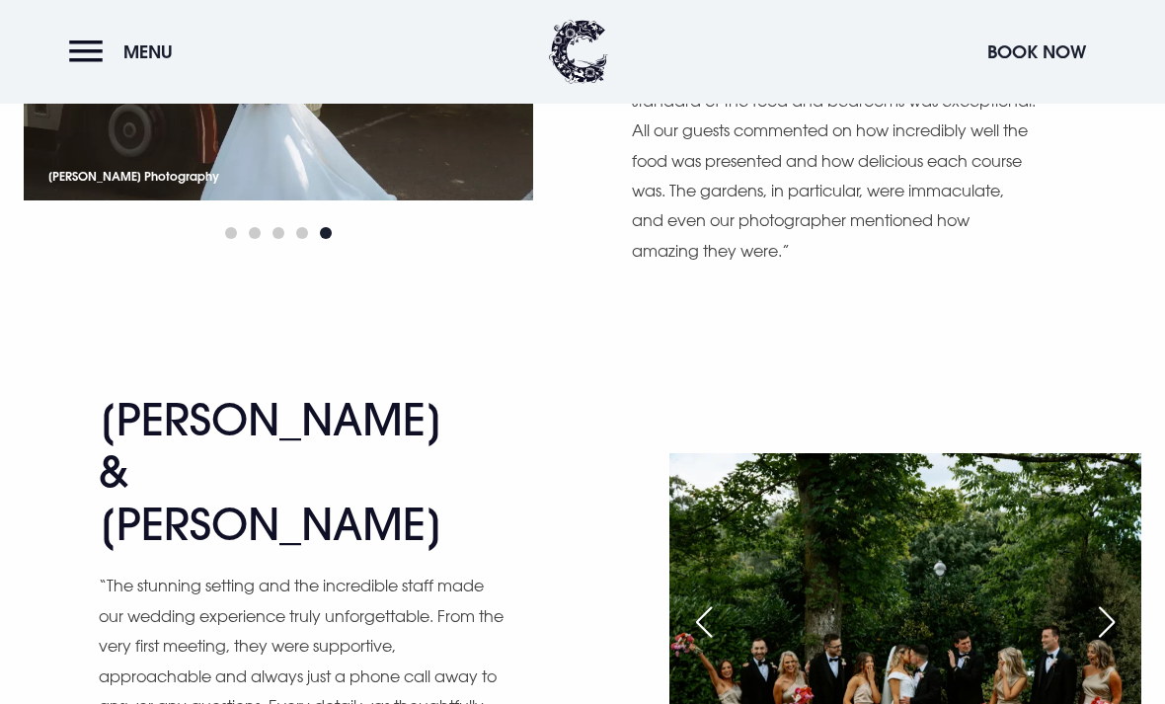
click at [1101, 600] on div "Next slide" at bounding box center [1106, 621] width 49 height 43
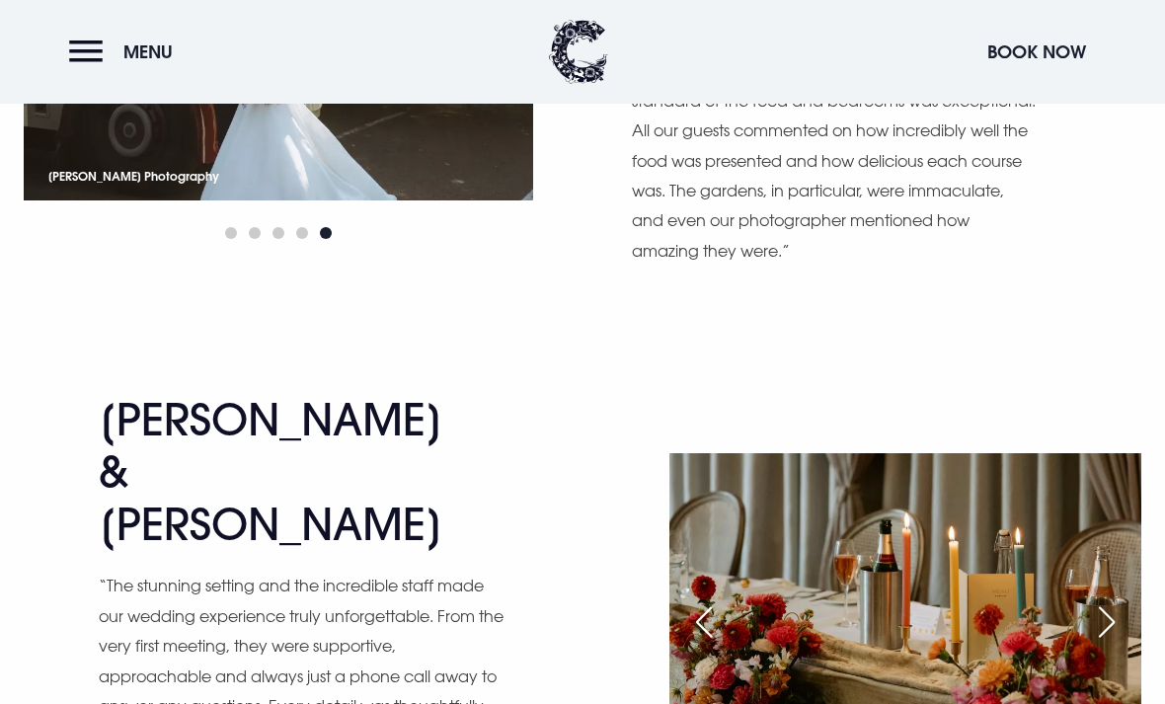
click at [1099, 600] on div "Next slide" at bounding box center [1106, 621] width 49 height 43
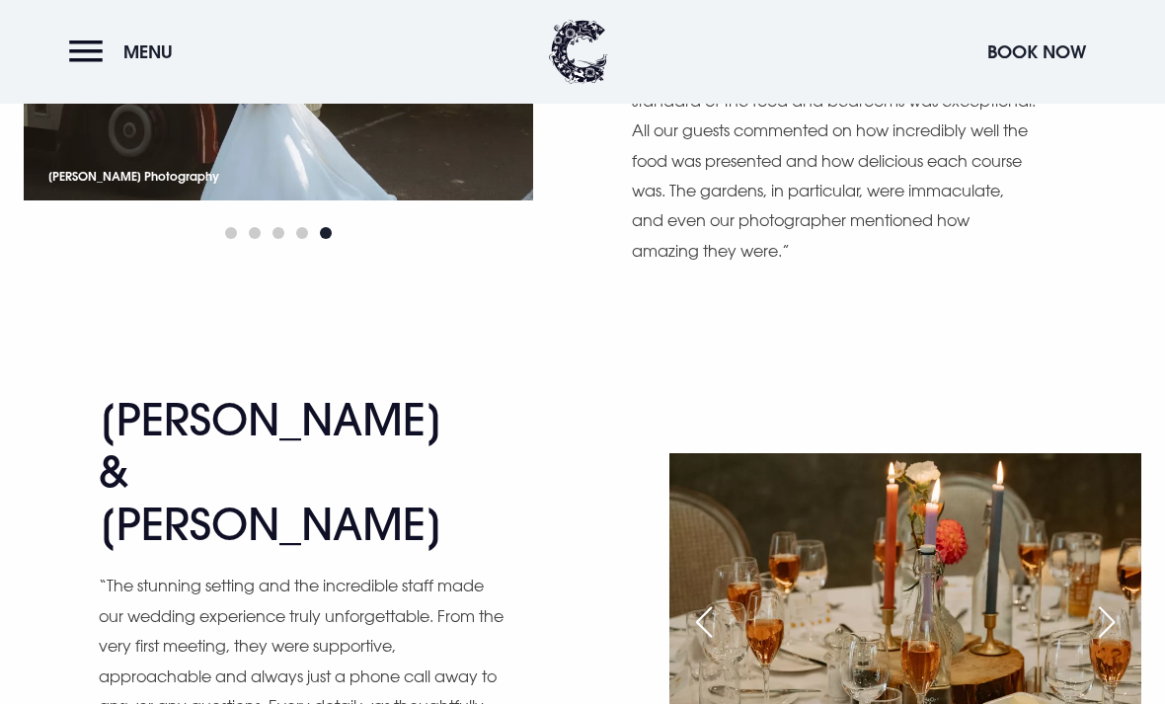
click at [1083, 600] on div "Next slide" at bounding box center [1106, 621] width 49 height 43
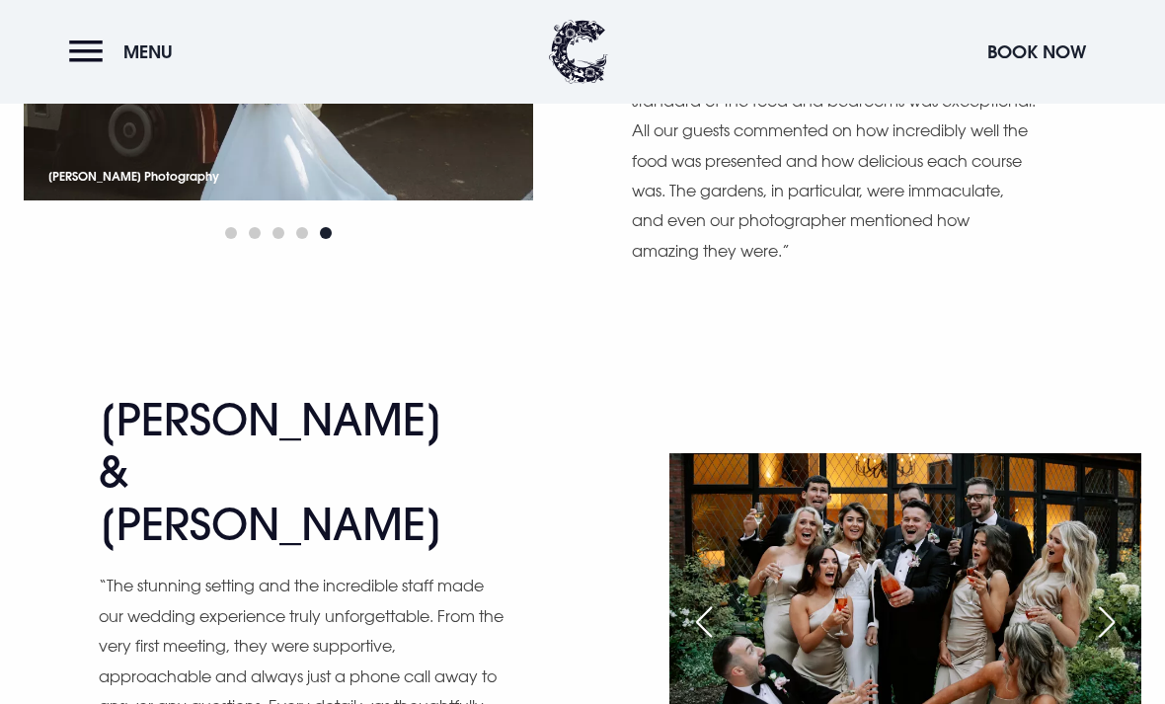
click at [699, 600] on div "Previous slide" at bounding box center [703, 621] width 49 height 43
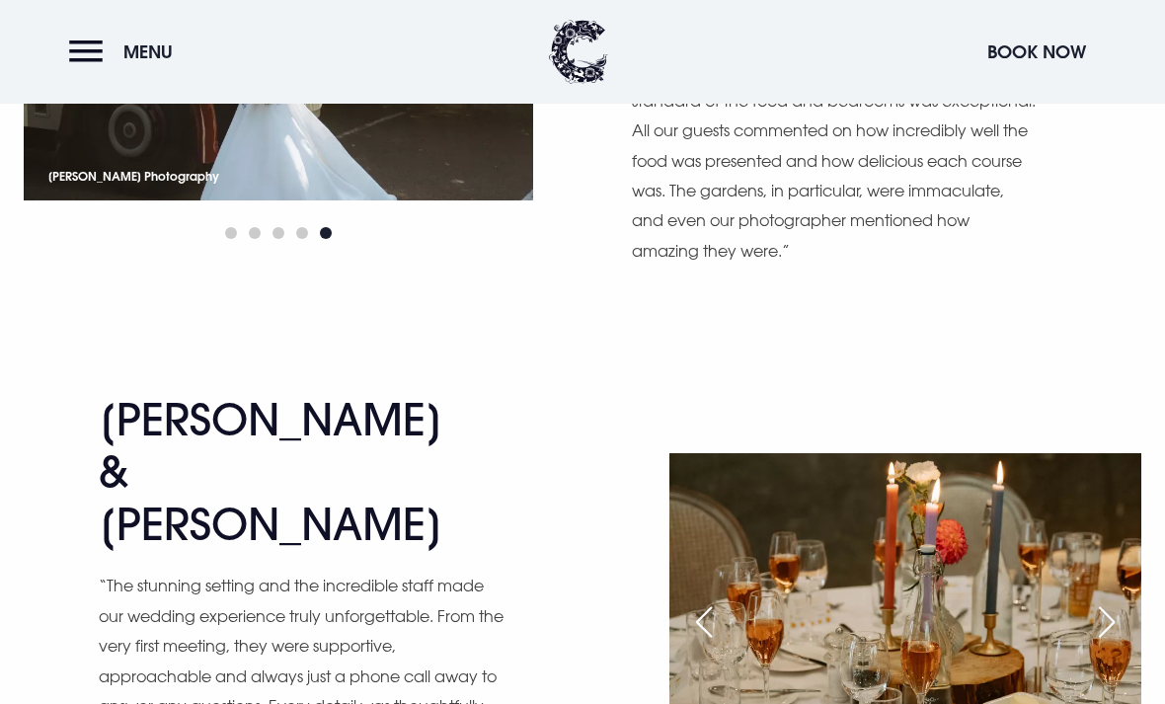
click at [710, 600] on div "Previous slide" at bounding box center [703, 621] width 49 height 43
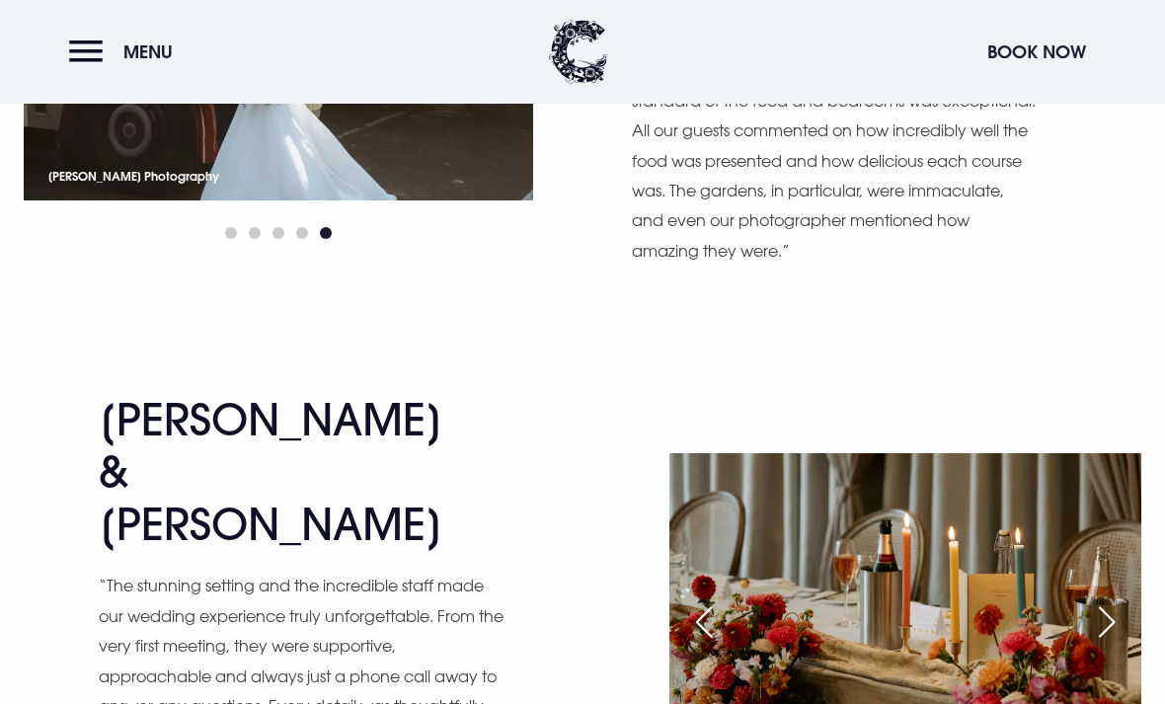
click at [701, 600] on div "Previous slide" at bounding box center [703, 621] width 49 height 43
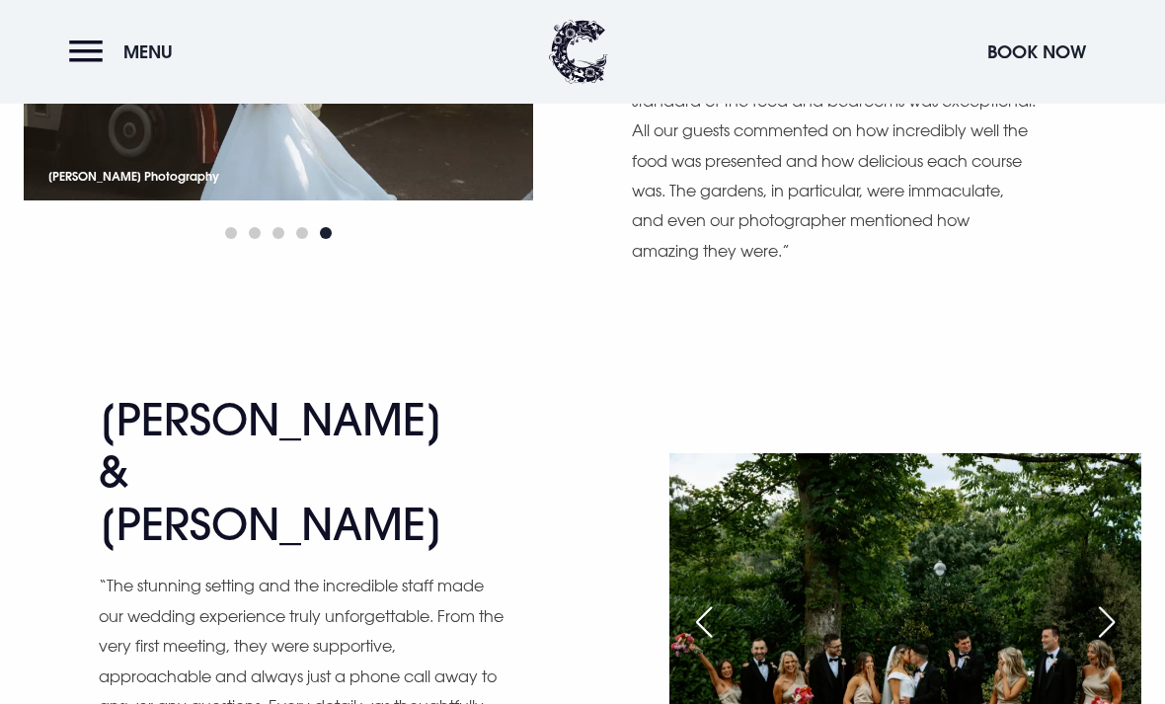
click at [1111, 600] on div "Next slide" at bounding box center [1106, 621] width 49 height 43
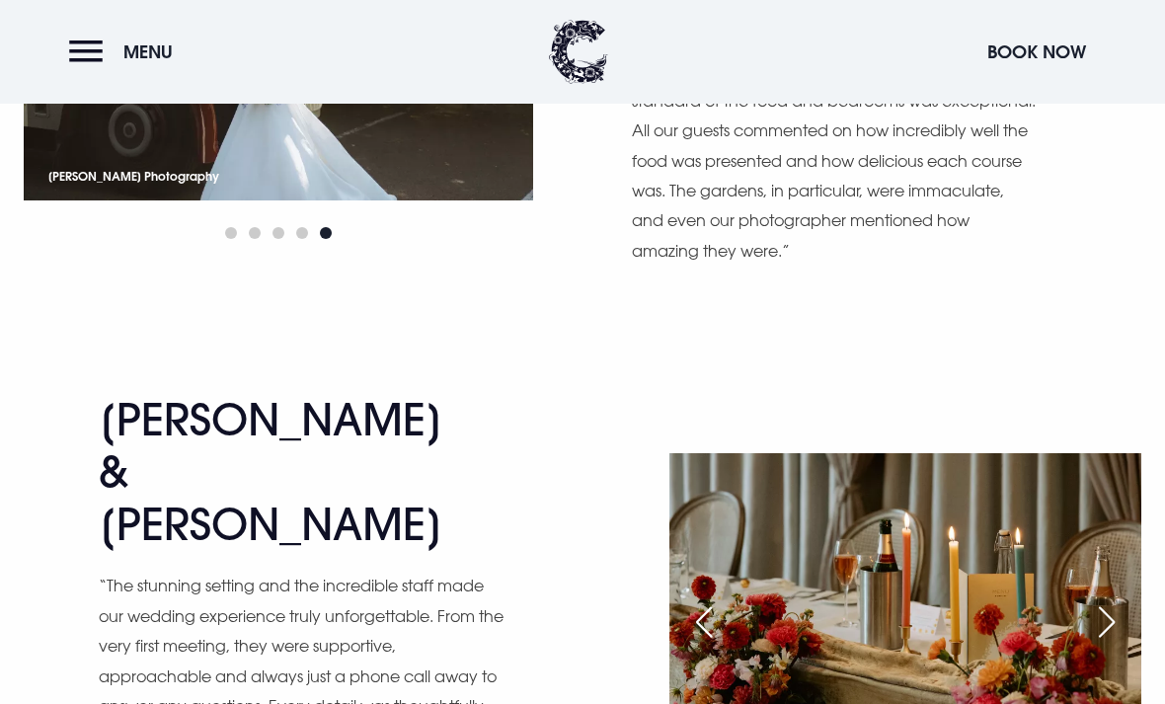
click at [1103, 600] on div "Next slide" at bounding box center [1106, 621] width 49 height 43
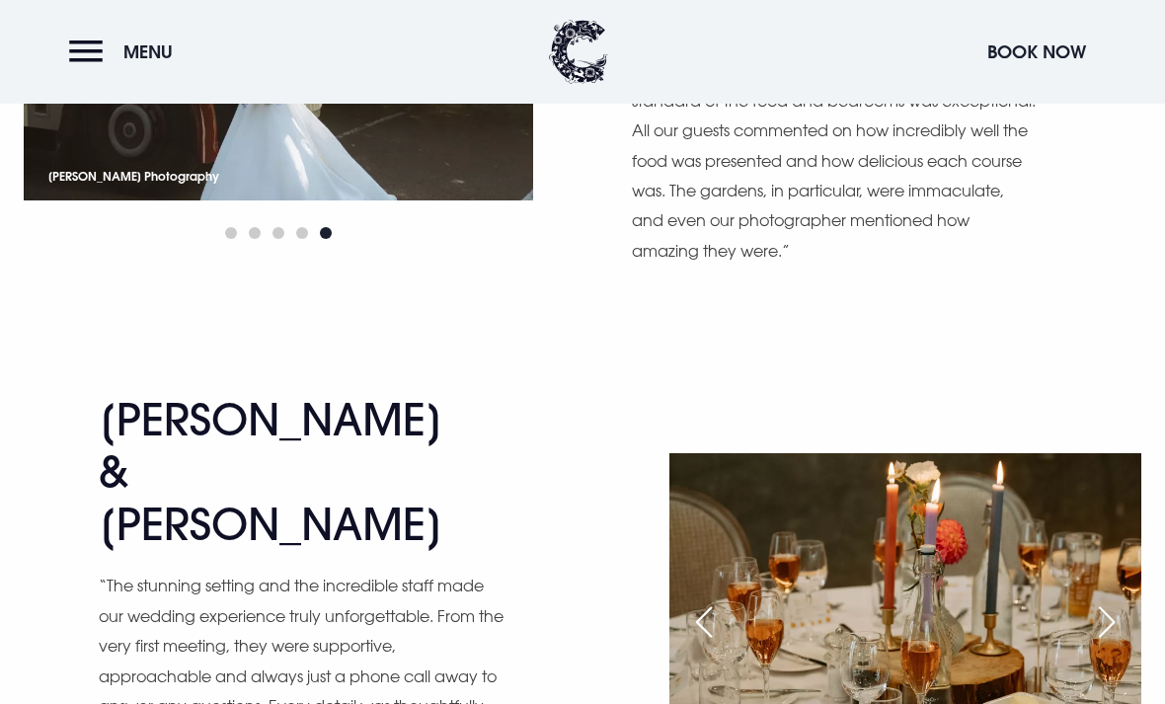
click at [1101, 600] on div "Next slide" at bounding box center [1106, 621] width 49 height 43
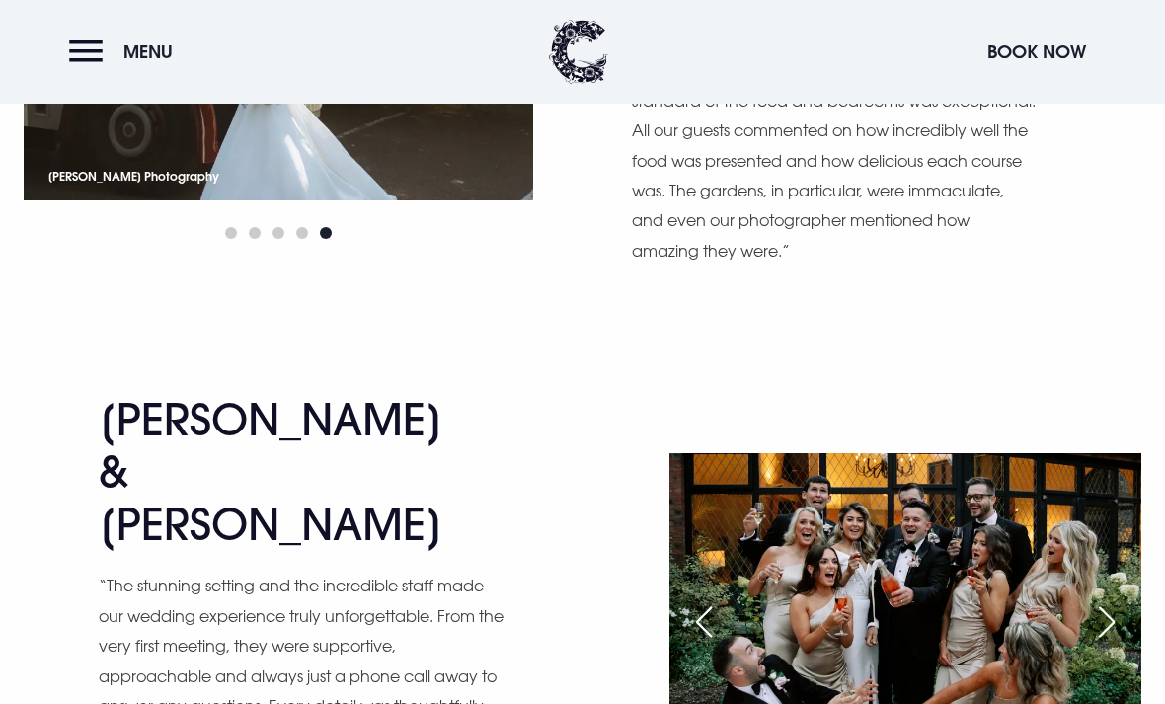
click at [1094, 600] on div "Next slide" at bounding box center [1106, 621] width 49 height 43
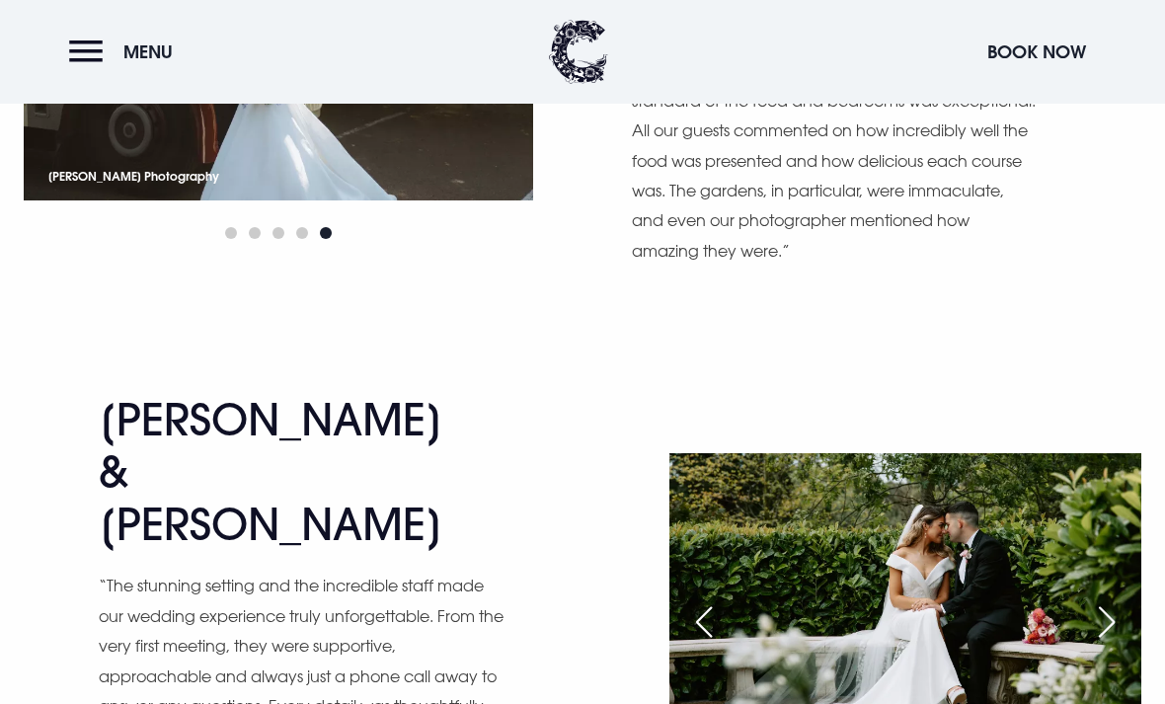
click at [707, 600] on div "Previous slide" at bounding box center [703, 621] width 49 height 43
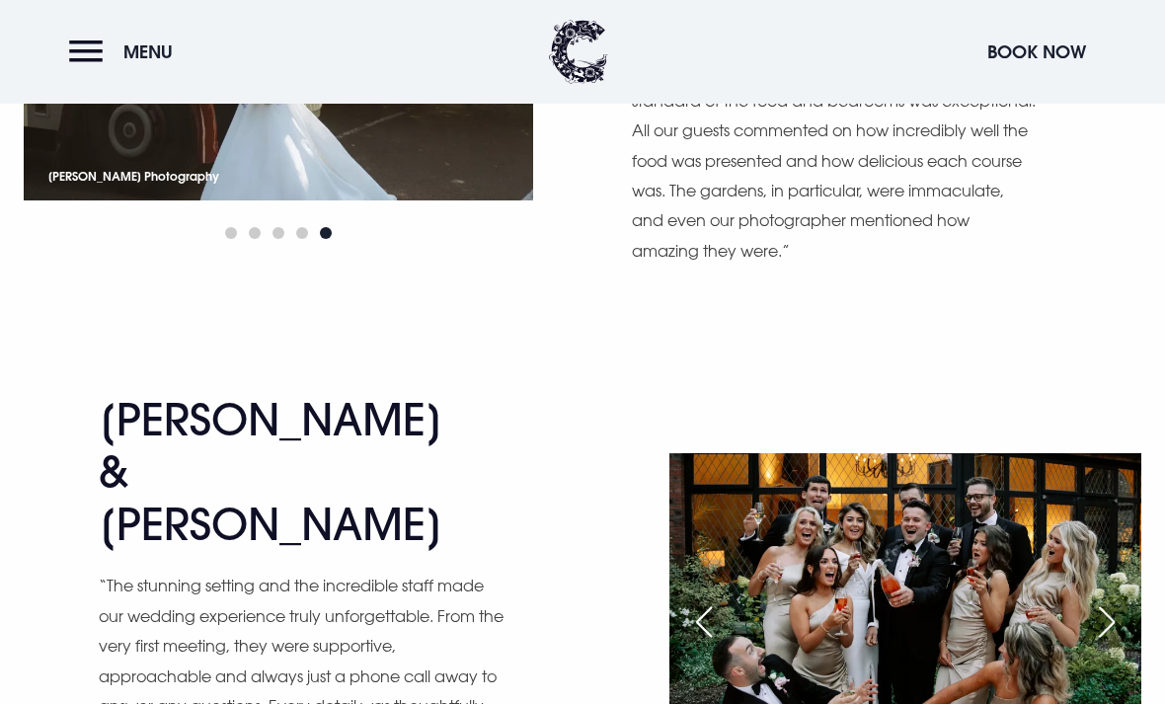
click at [721, 600] on div "Previous slide" at bounding box center [703, 621] width 49 height 43
click at [722, 600] on div "Previous slide" at bounding box center [703, 621] width 49 height 43
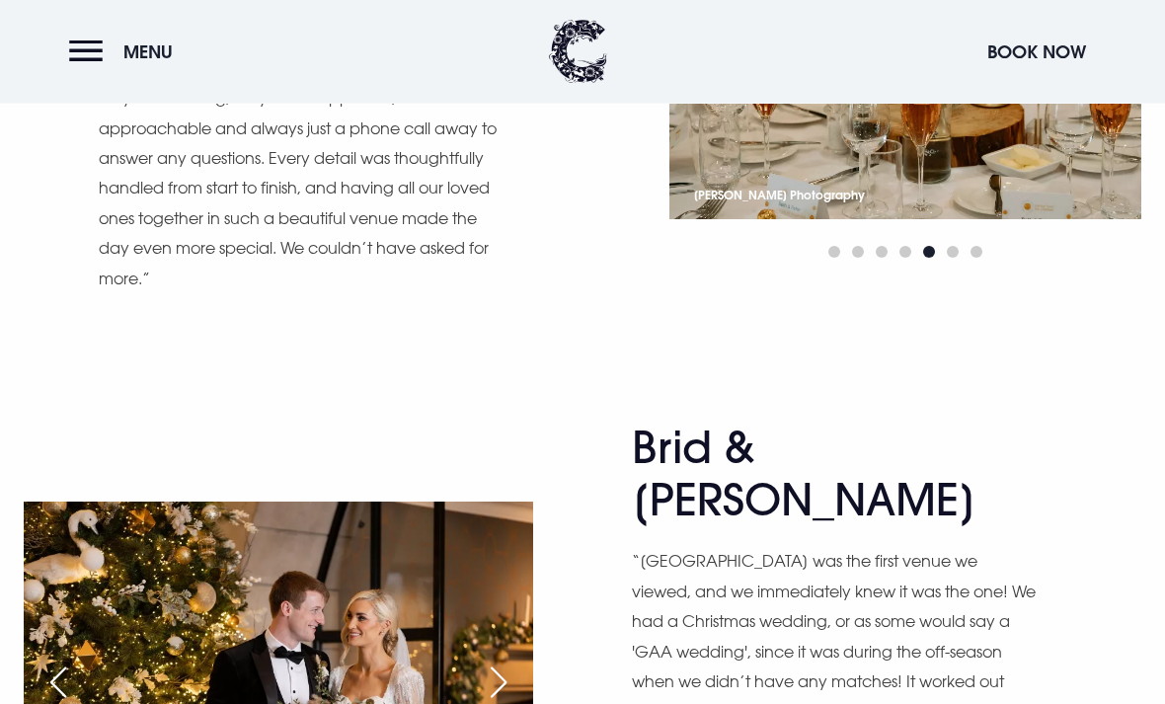
click at [493, 661] on div "Next slide" at bounding box center [498, 682] width 49 height 43
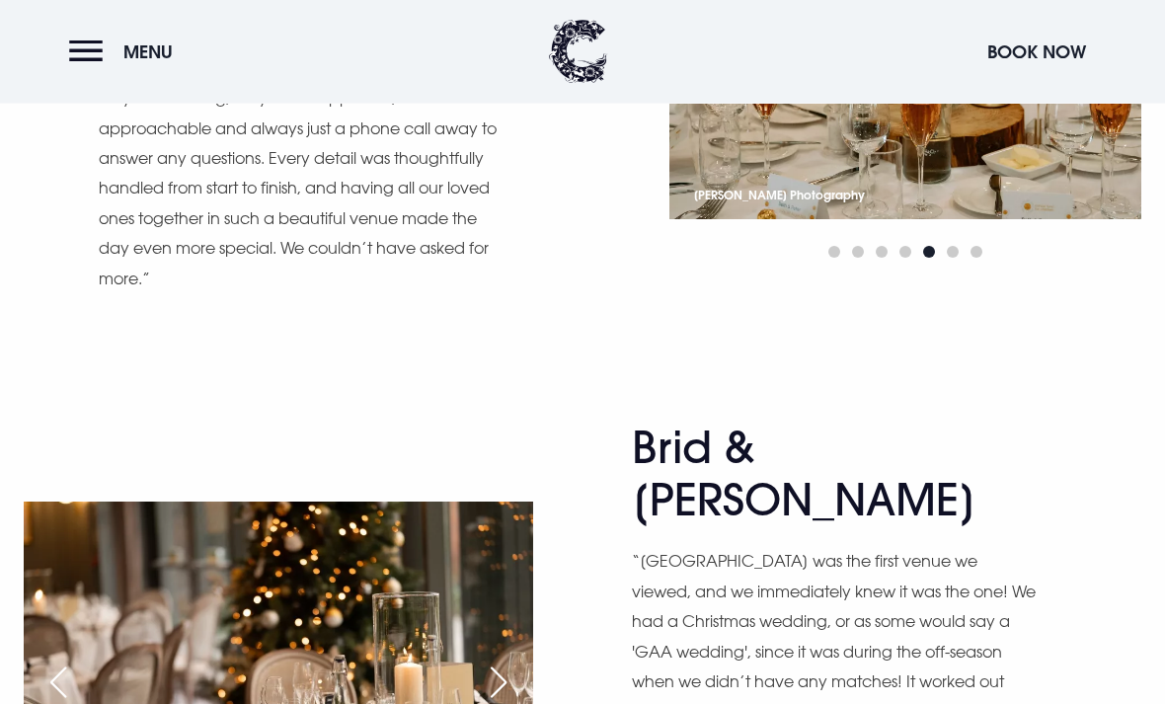
scroll to position [2884, 0]
click at [507, 660] on div "Next slide" at bounding box center [498, 681] width 49 height 43
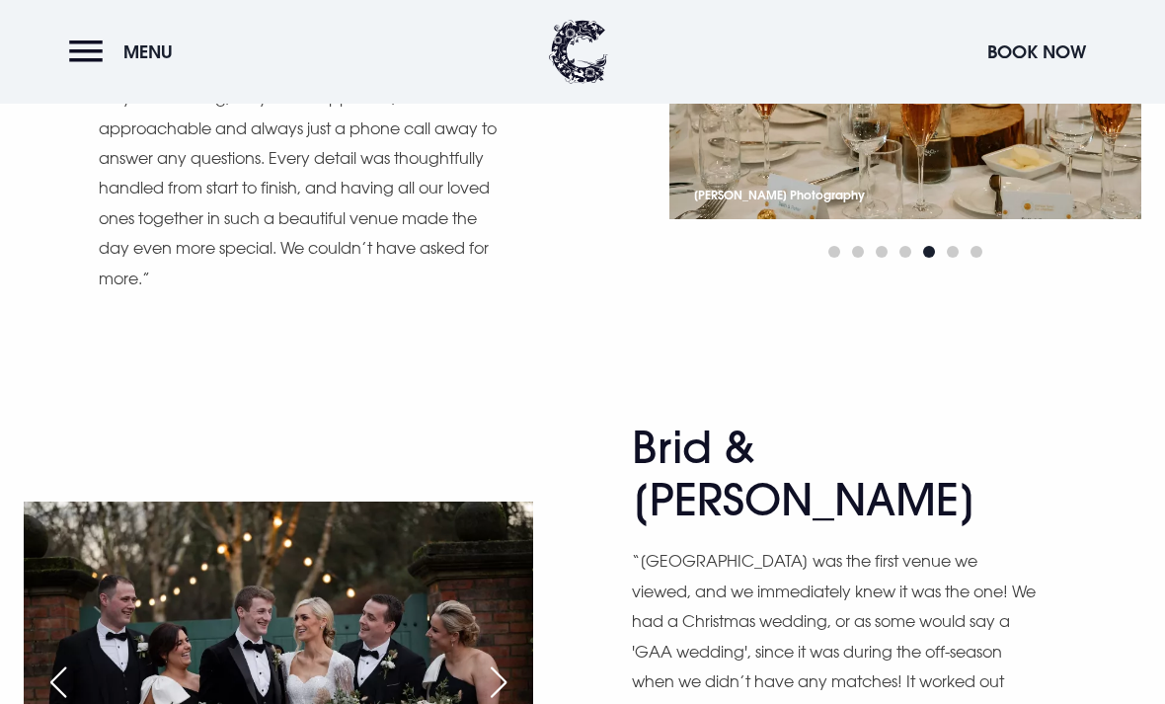
click at [496, 660] on div "Next slide" at bounding box center [498, 681] width 49 height 43
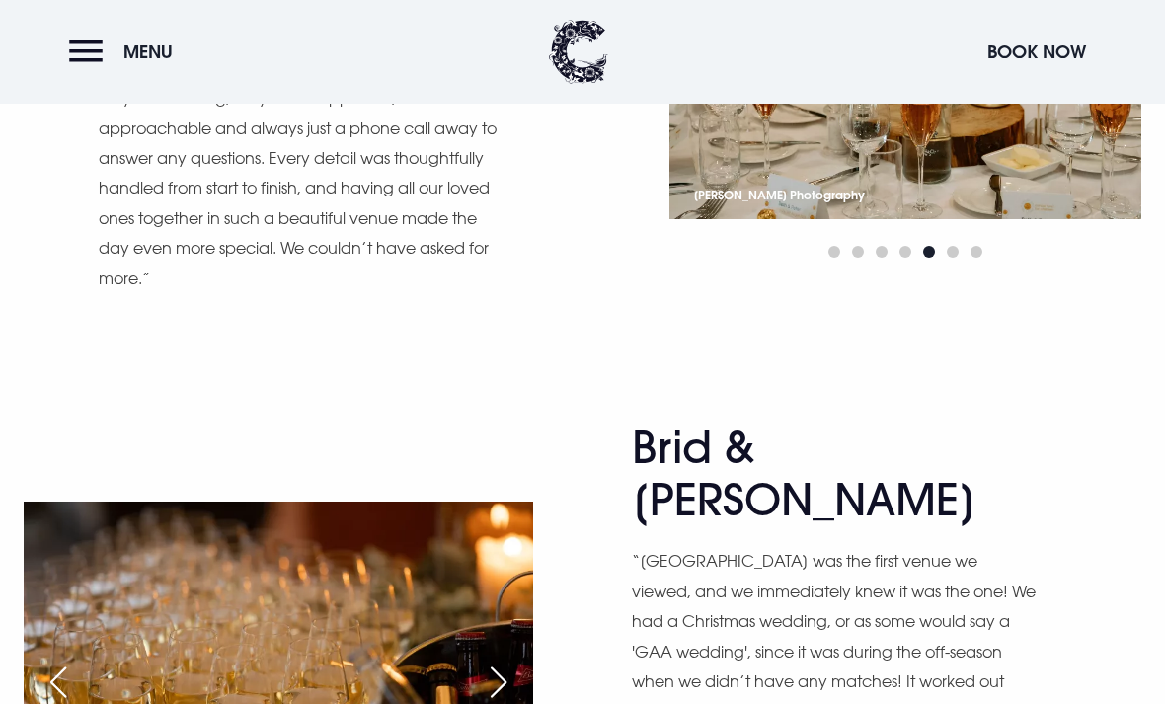
click at [498, 660] on div "Next slide" at bounding box center [498, 681] width 49 height 43
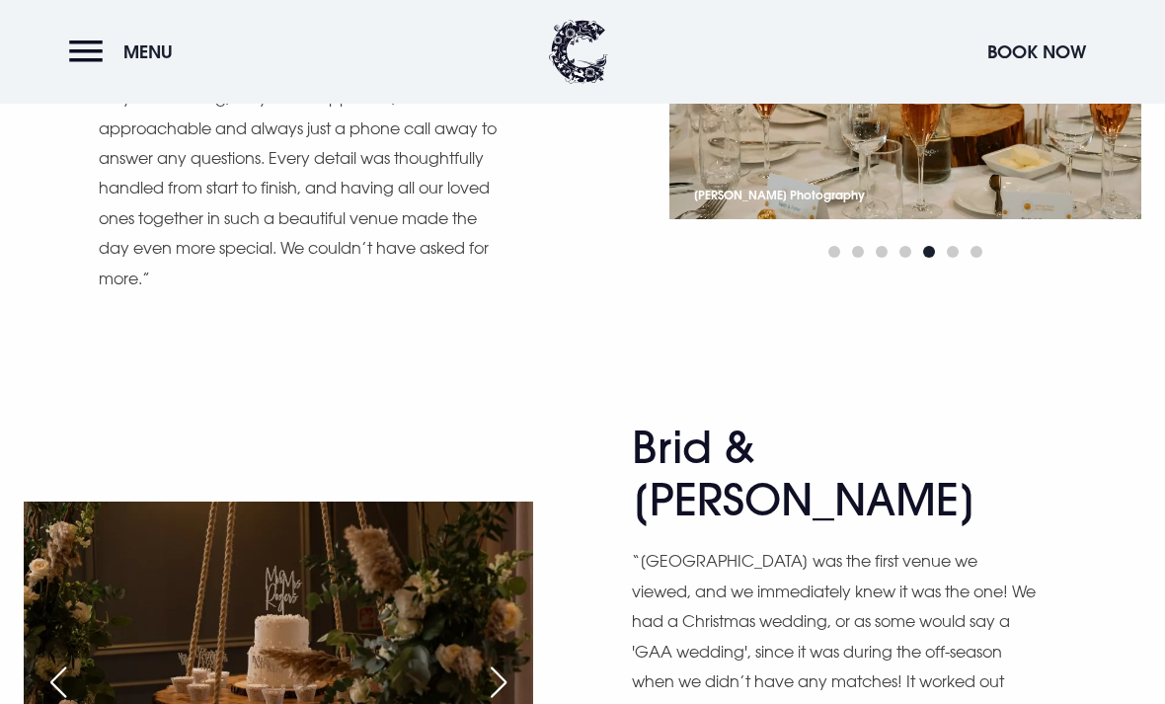
click at [496, 660] on div "Next slide" at bounding box center [498, 681] width 49 height 43
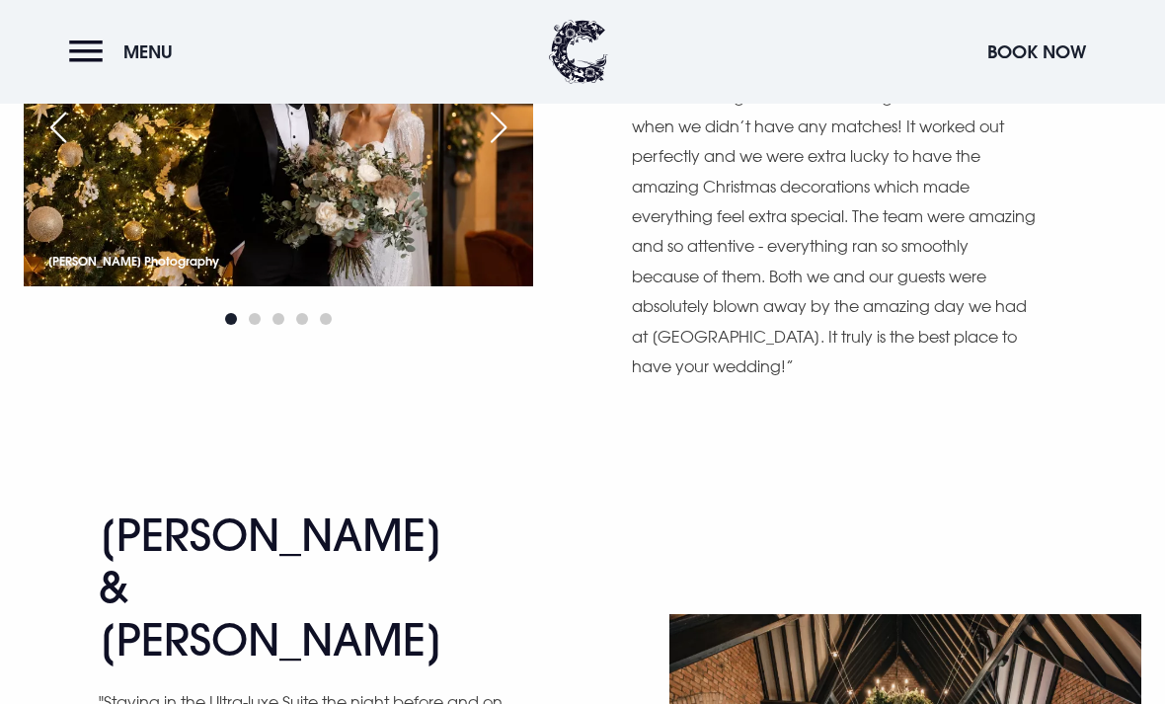
scroll to position [3451, 0]
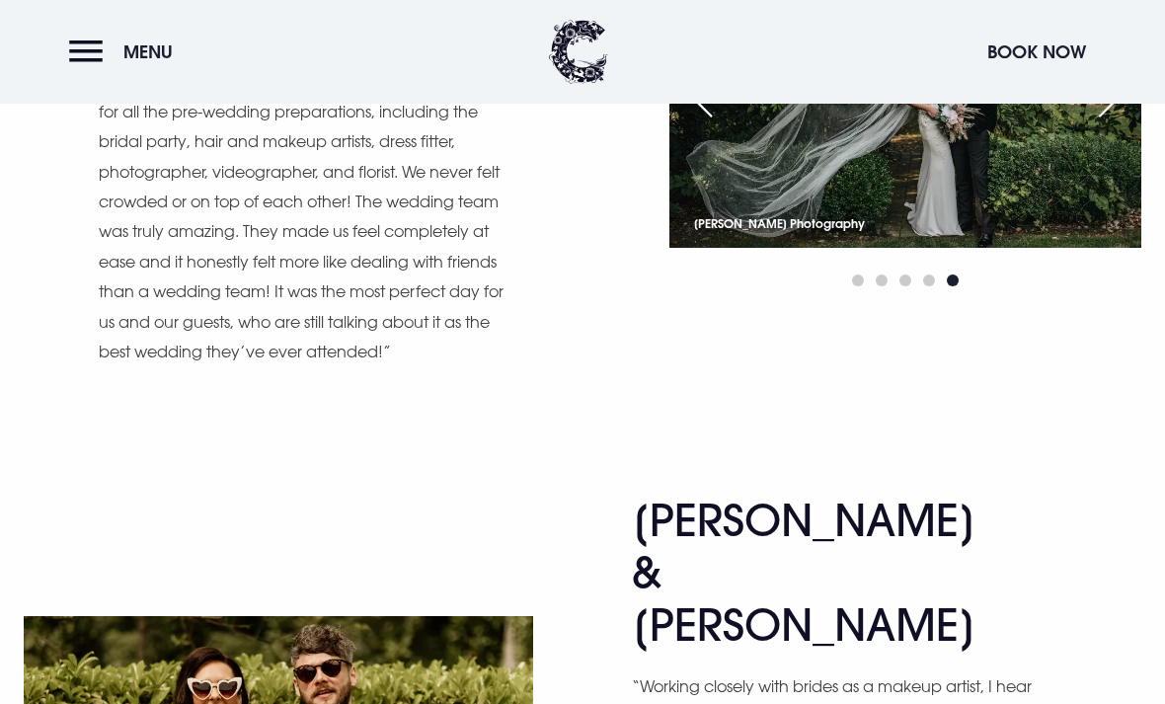
scroll to position [4118, 0]
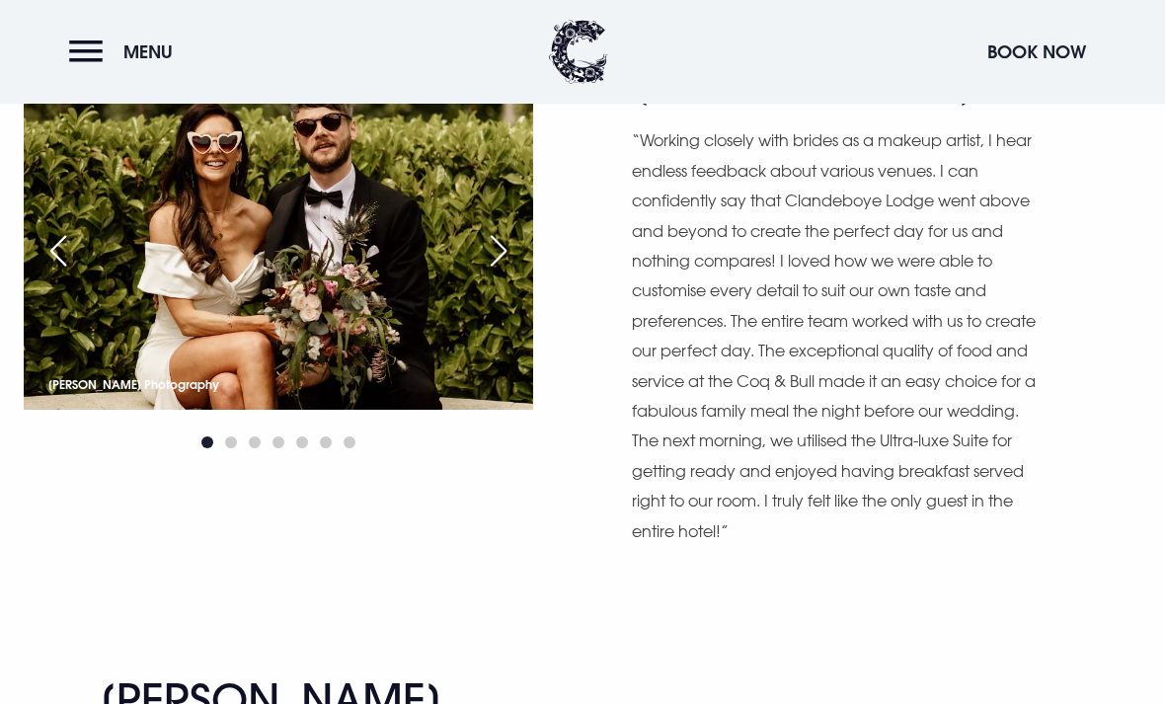
scroll to position [4703, 0]
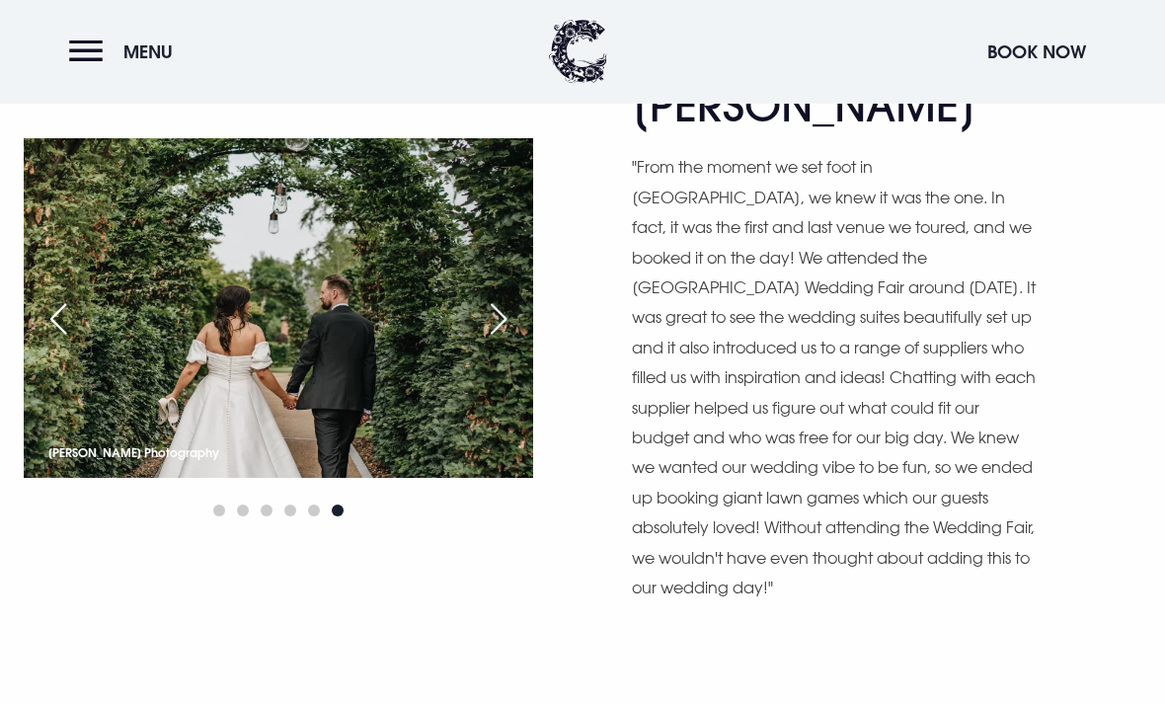
scroll to position [5914, 0]
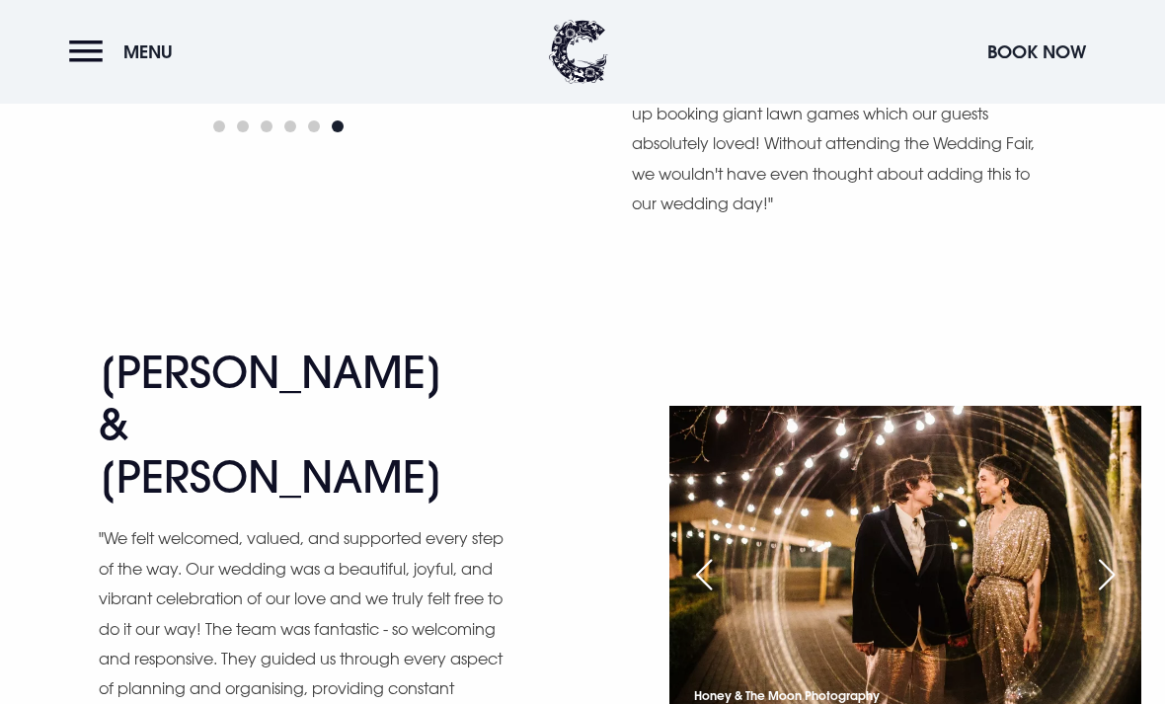
scroll to position [6296, 0]
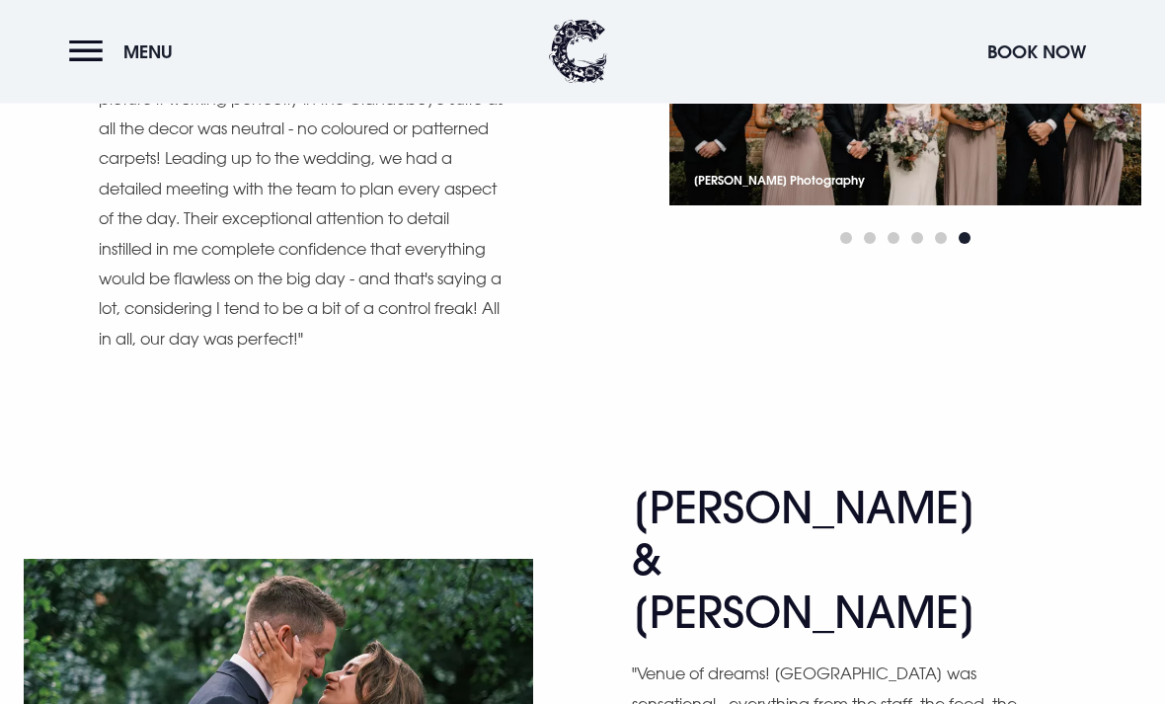
scroll to position [7954, 0]
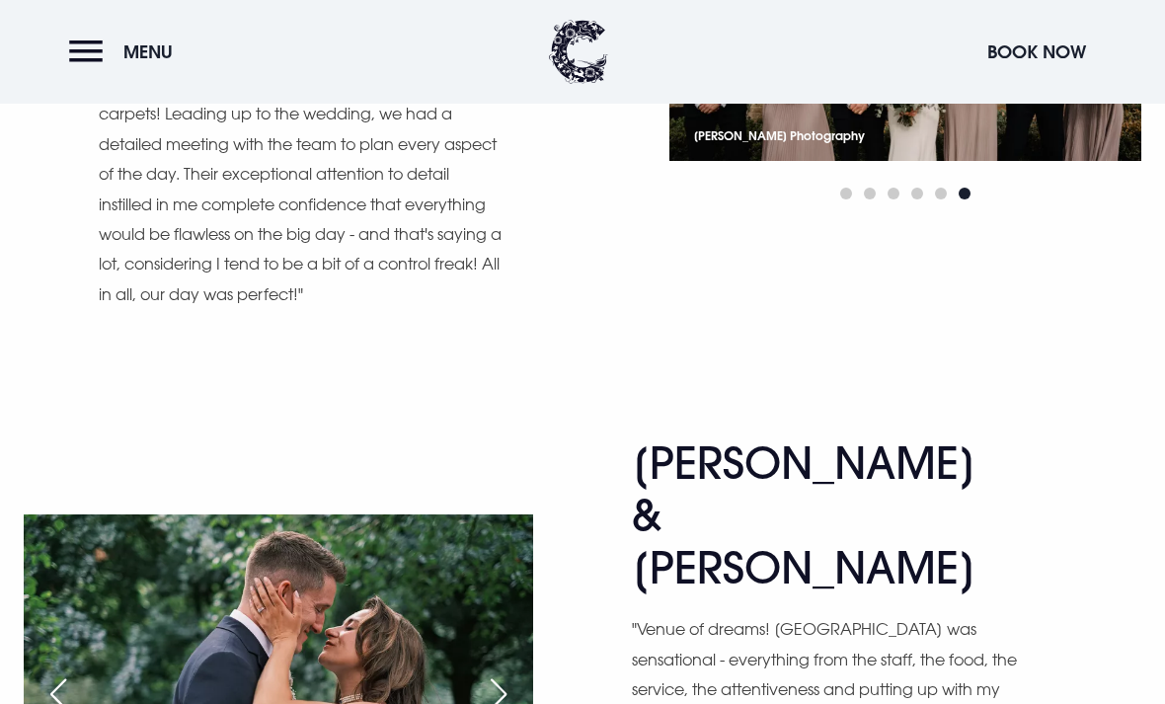
scroll to position [8008, 0]
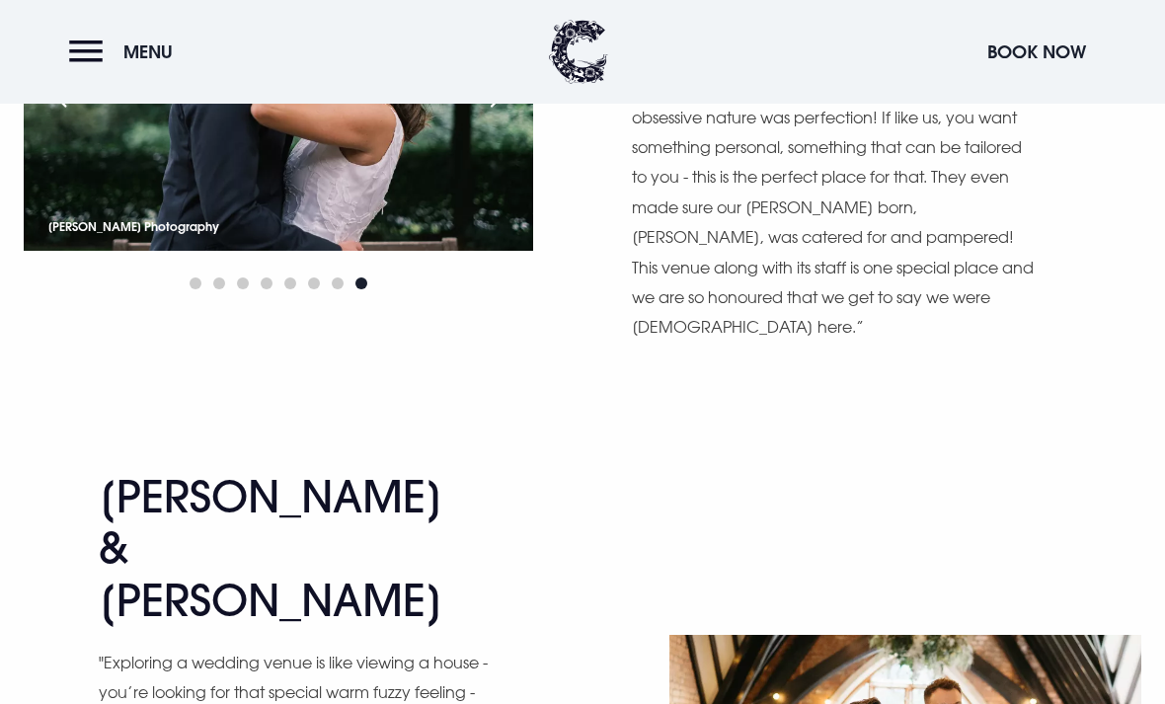
scroll to position [8614, 0]
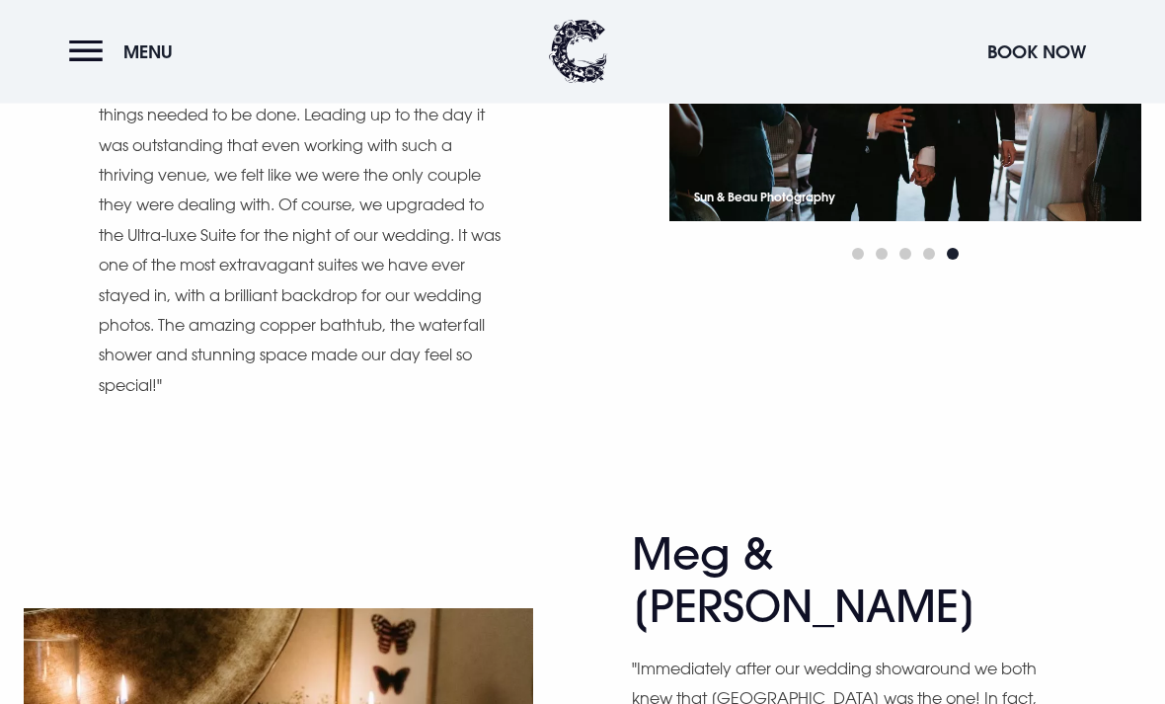
scroll to position [9325, 0]
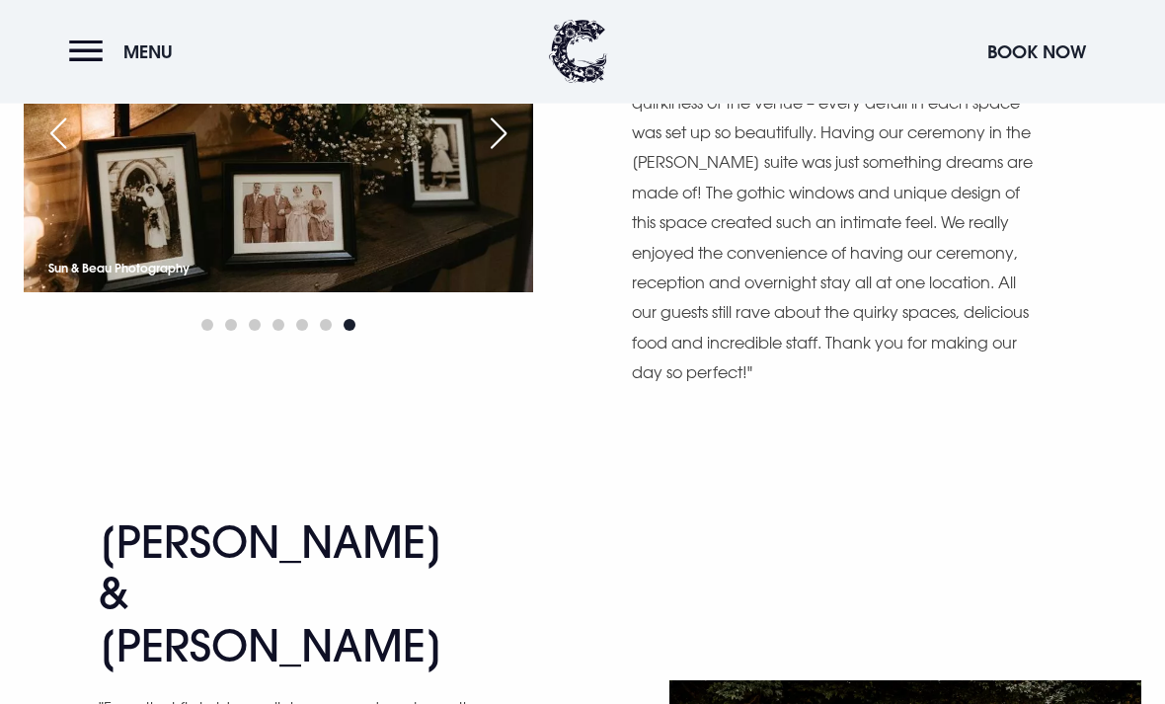
scroll to position [9985, 0]
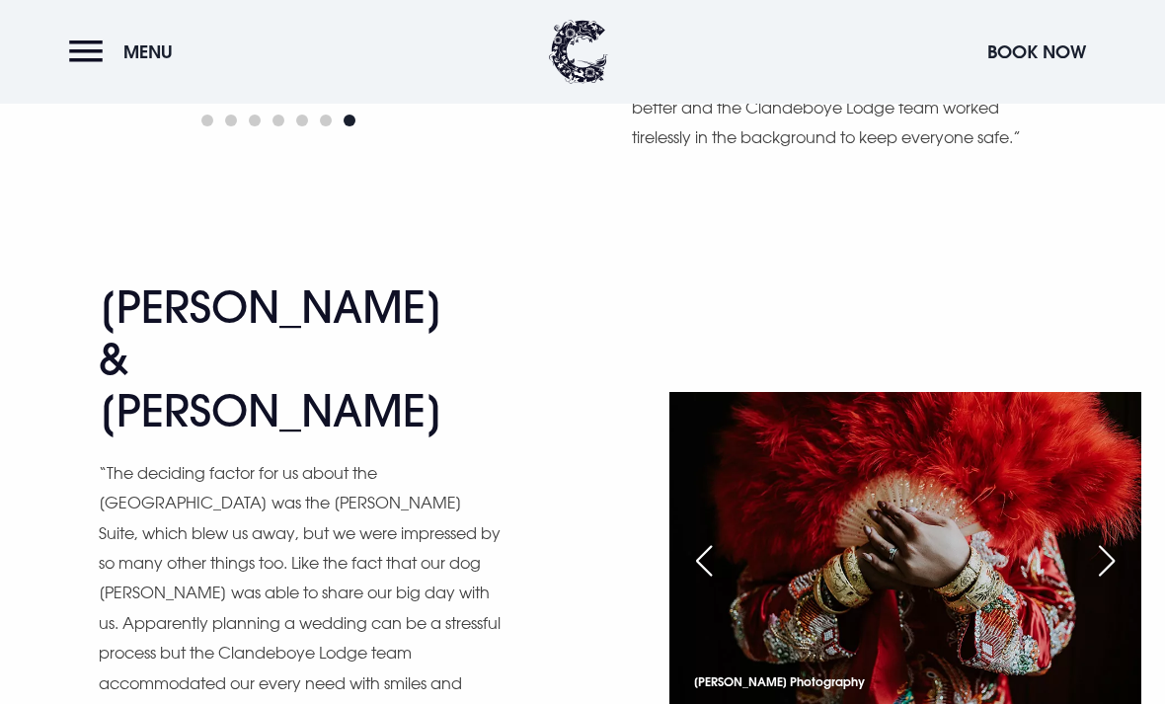
scroll to position [11621, 0]
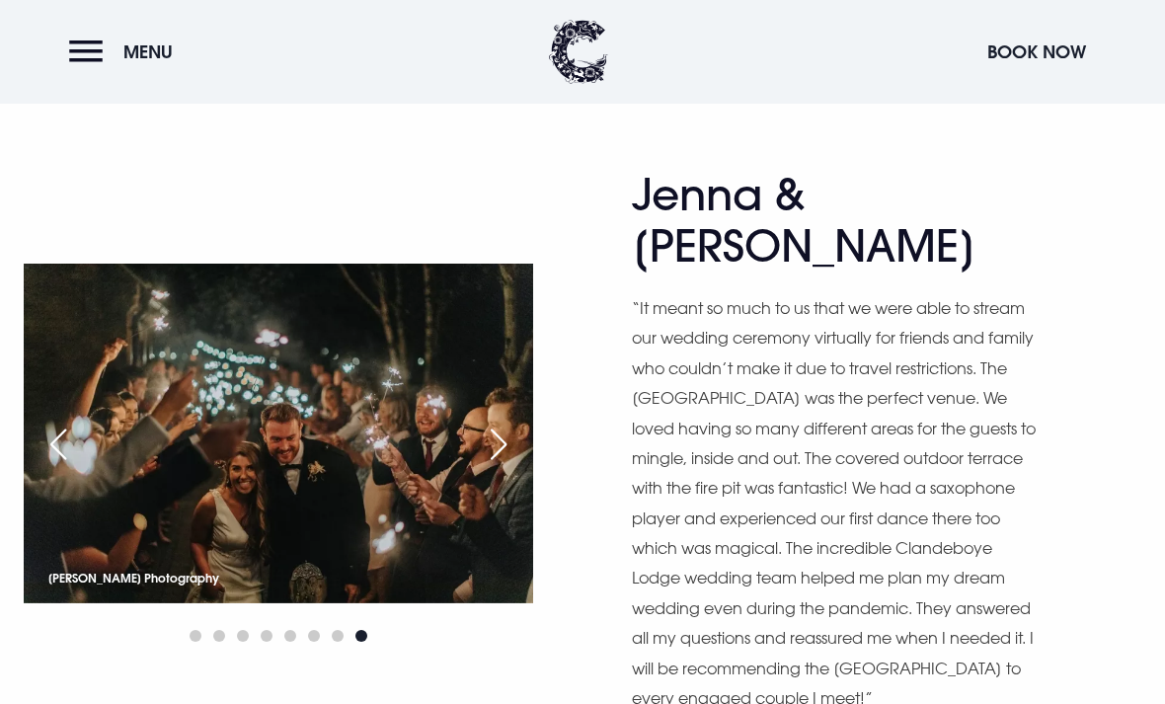
scroll to position [12367, 0]
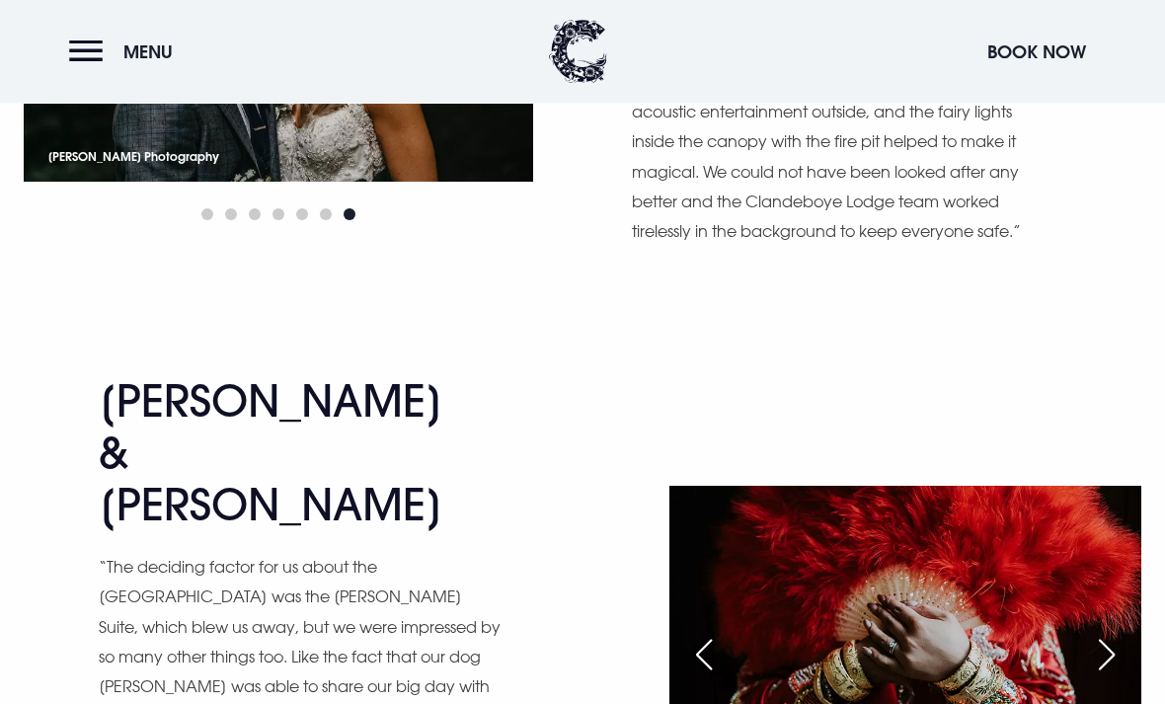
scroll to position [11437, 0]
